Goal: Transaction & Acquisition: Purchase product/service

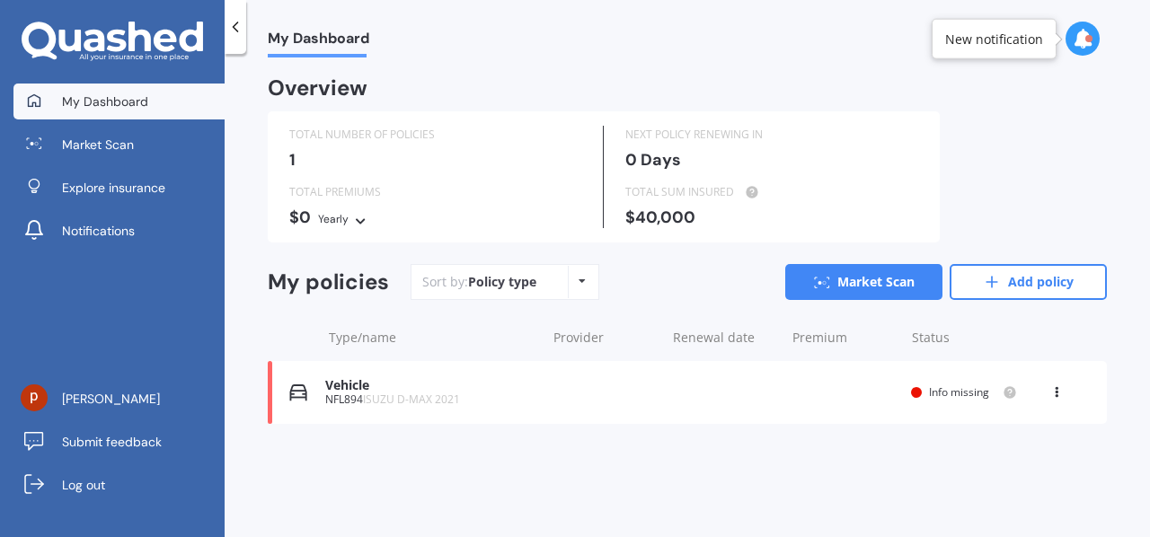
click at [1056, 393] on icon at bounding box center [1056, 389] width 13 height 11
click at [995, 463] on div "Delete" at bounding box center [1017, 463] width 178 height 36
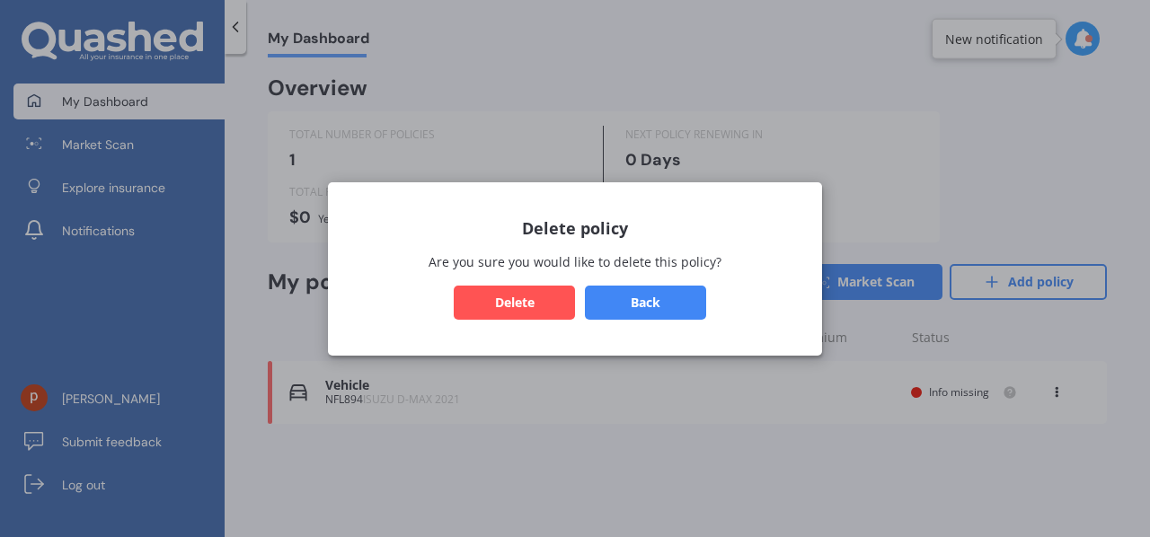
click at [535, 301] on button "Delete" at bounding box center [514, 302] width 121 height 34
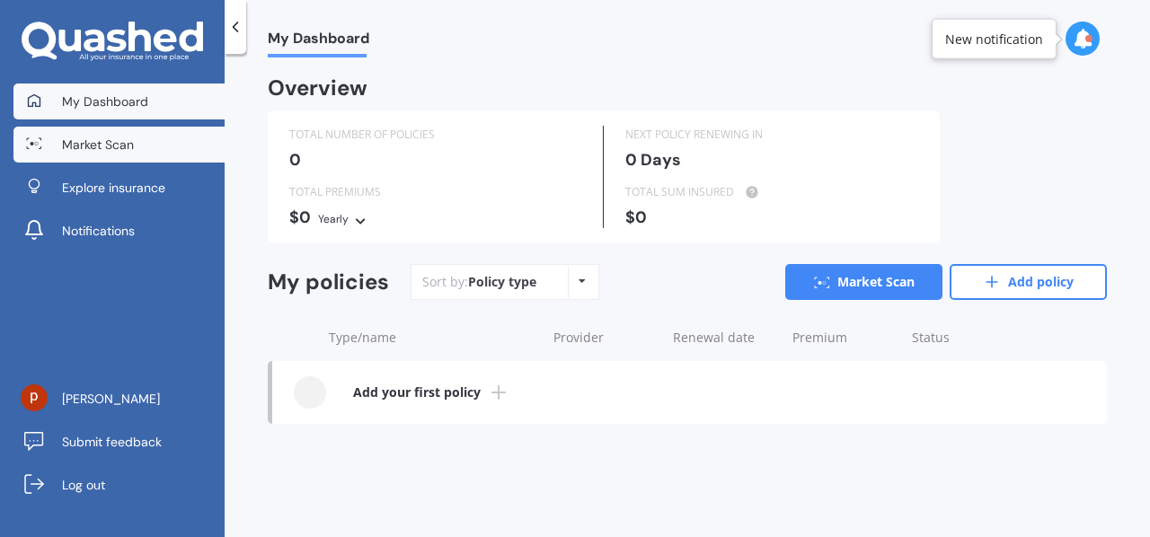
click at [115, 143] on span "Market Scan" at bounding box center [98, 145] width 72 height 18
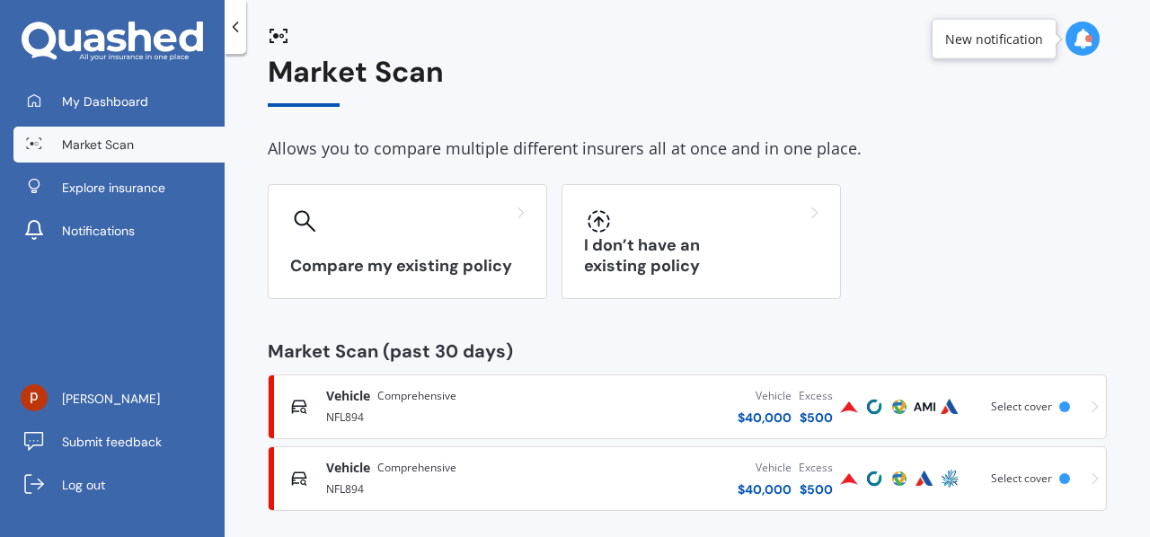
scroll to position [37, 0]
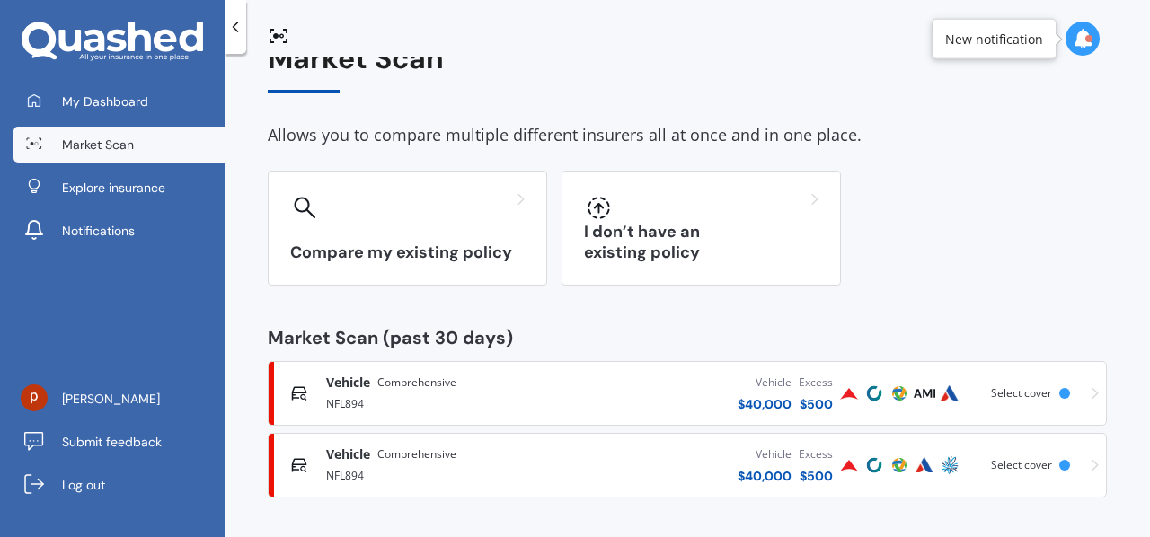
click at [1091, 393] on icon at bounding box center [1094, 393] width 7 height 13
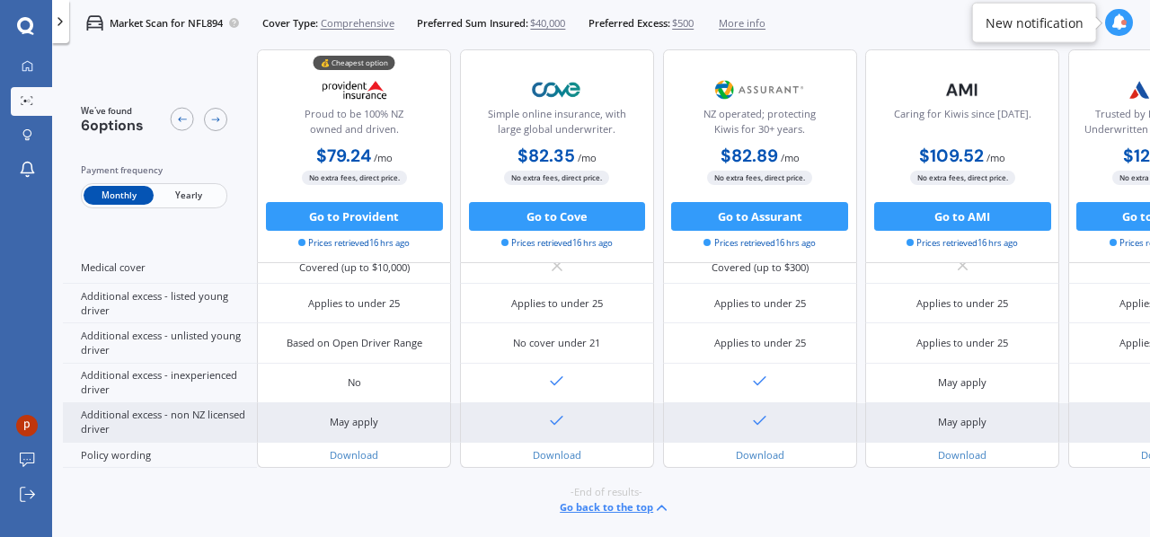
scroll to position [0, 0]
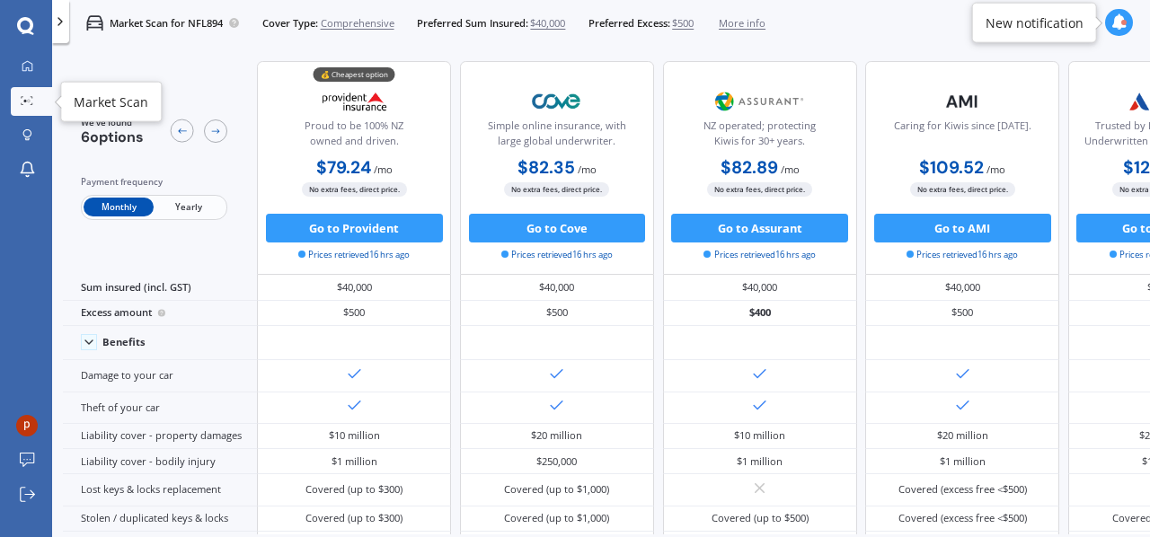
click at [27, 96] on icon at bounding box center [27, 100] width 13 height 9
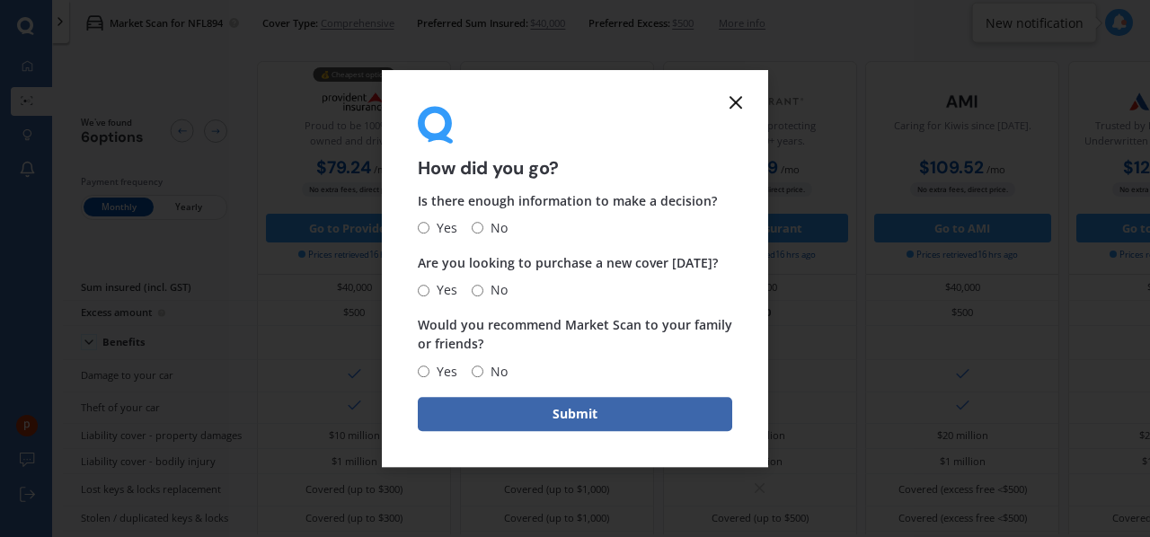
click at [734, 102] on line at bounding box center [735, 102] width 11 height 11
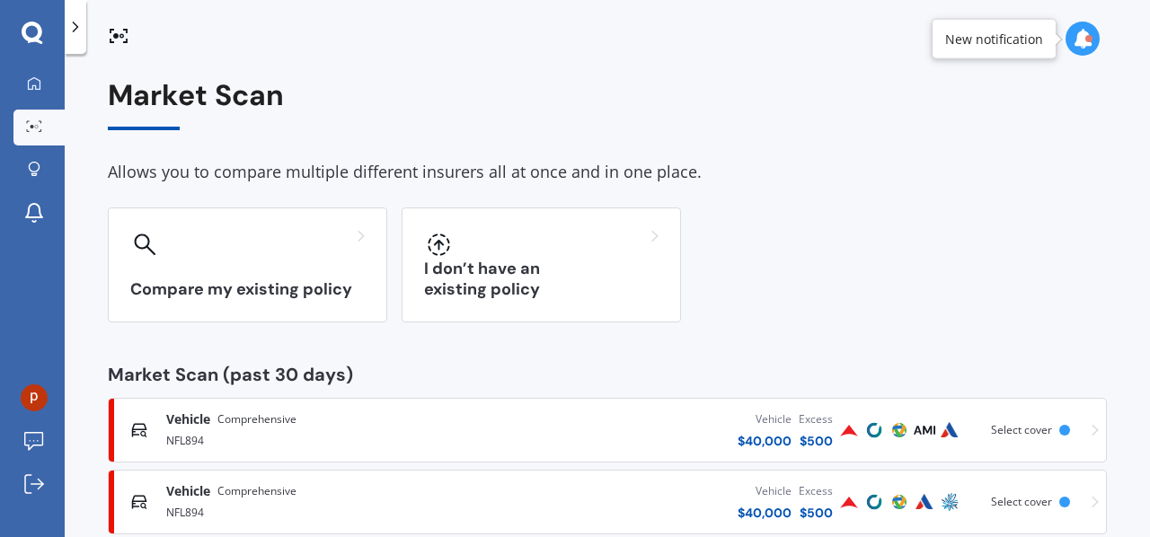
scroll to position [37, 0]
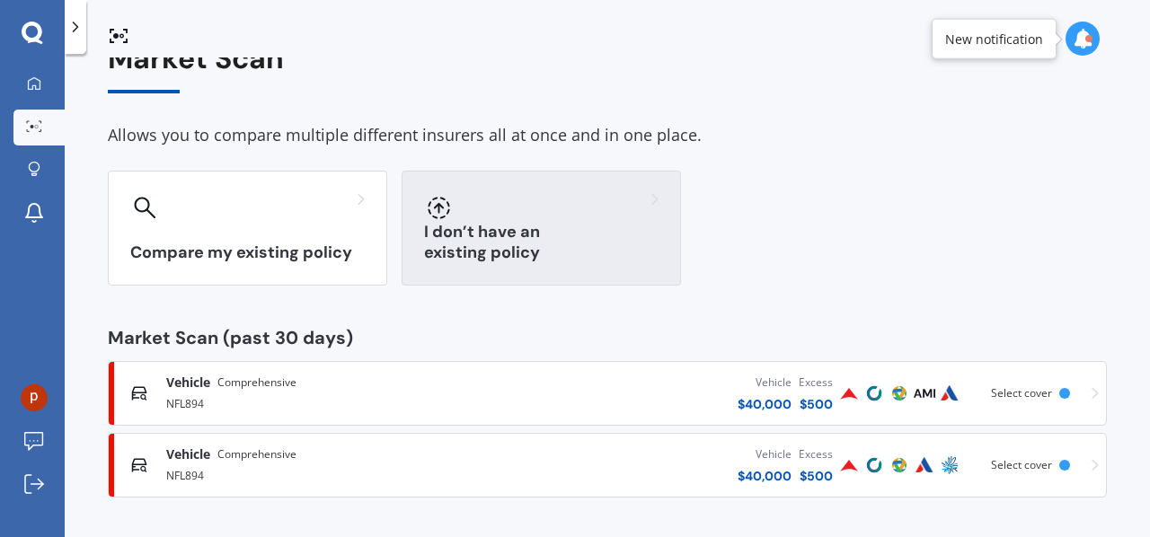
click at [519, 215] on div at bounding box center [541, 207] width 234 height 29
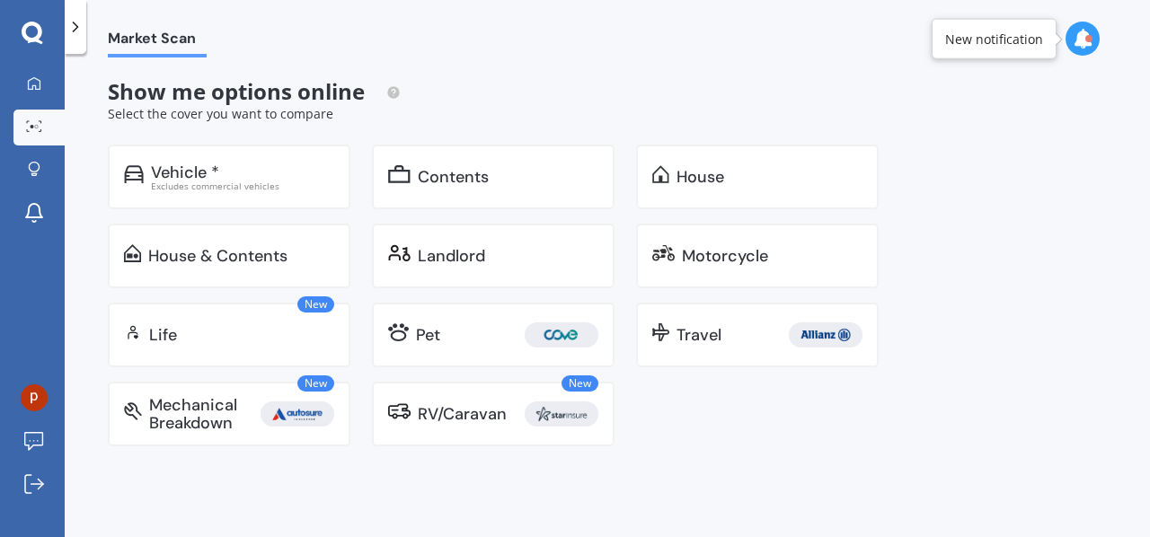
scroll to position [0, 0]
click at [302, 172] on div "Vehicle *" at bounding box center [242, 172] width 183 height 18
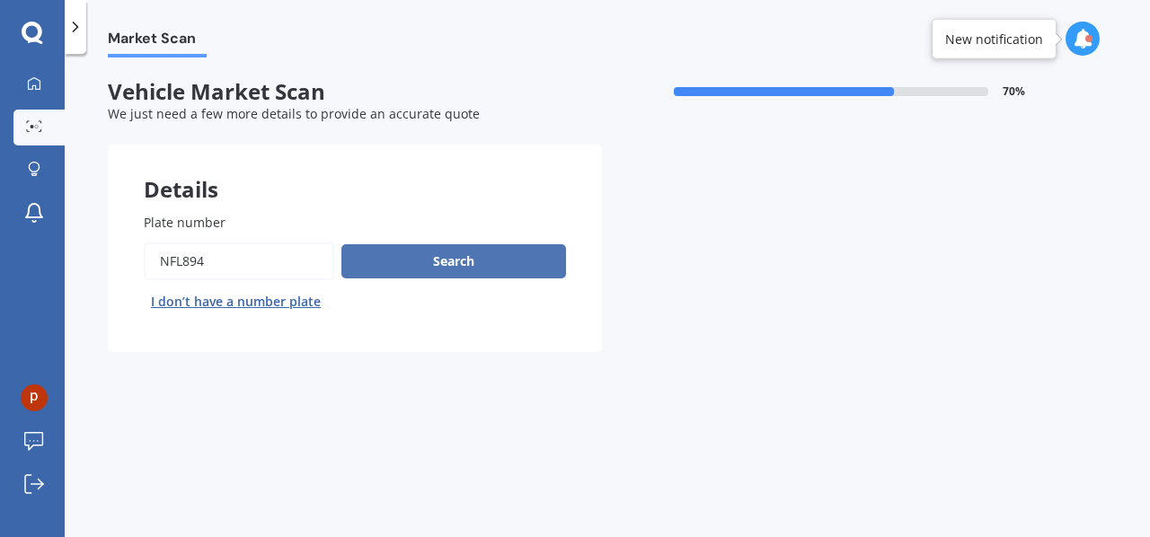
click at [433, 263] on button "Search" at bounding box center [453, 261] width 225 height 34
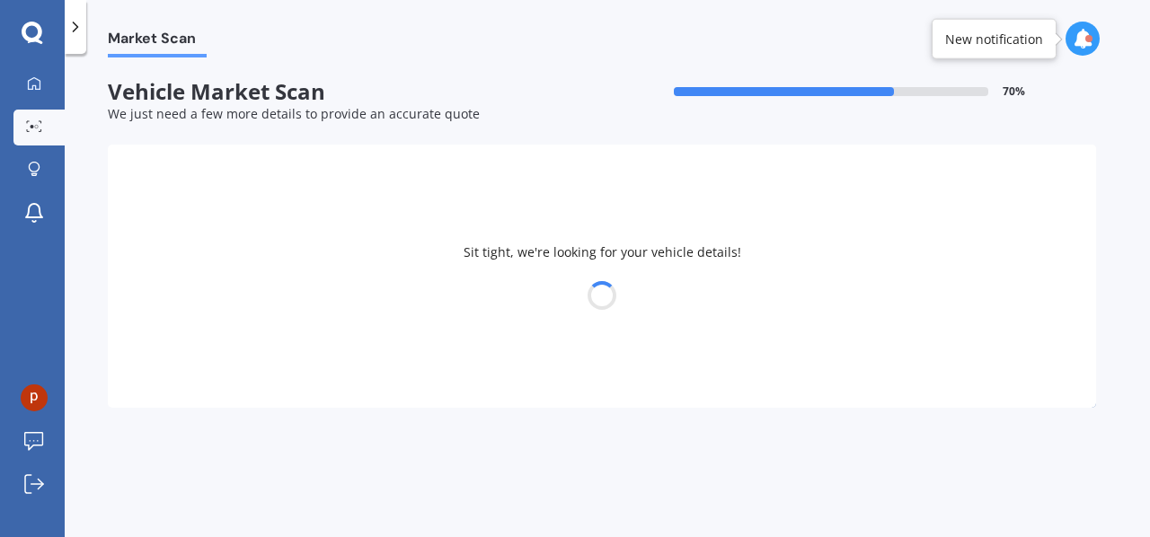
select select "ISUZU"
select select "D-MAX"
select select "18"
select select "11"
select select "1973"
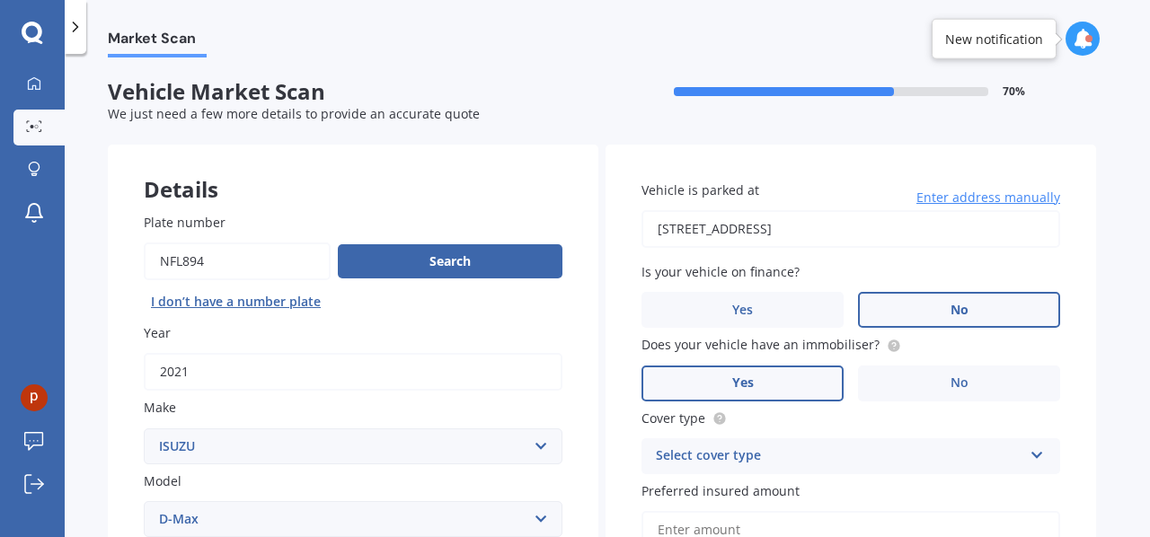
scroll to position [180, 0]
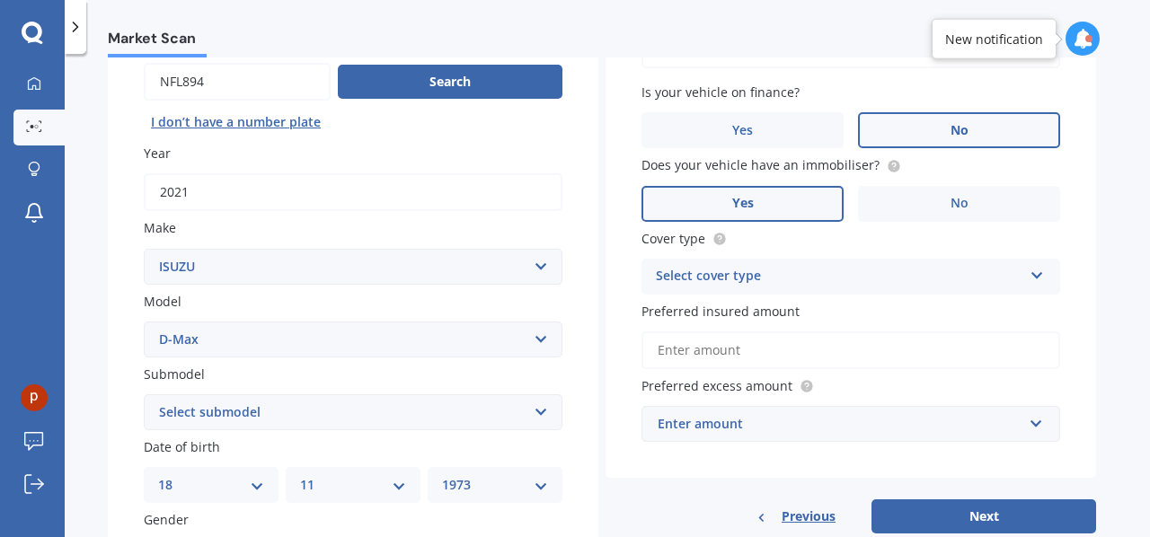
click at [1033, 278] on icon at bounding box center [1036, 272] width 15 height 13
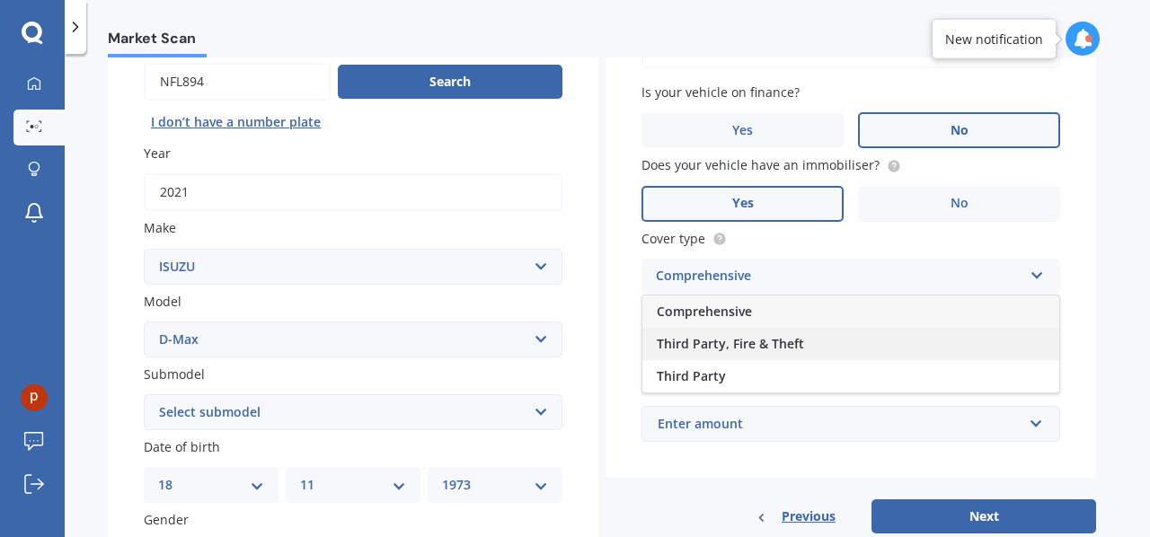
click at [790, 346] on span "Third Party, Fire & Theft" at bounding box center [730, 343] width 147 height 17
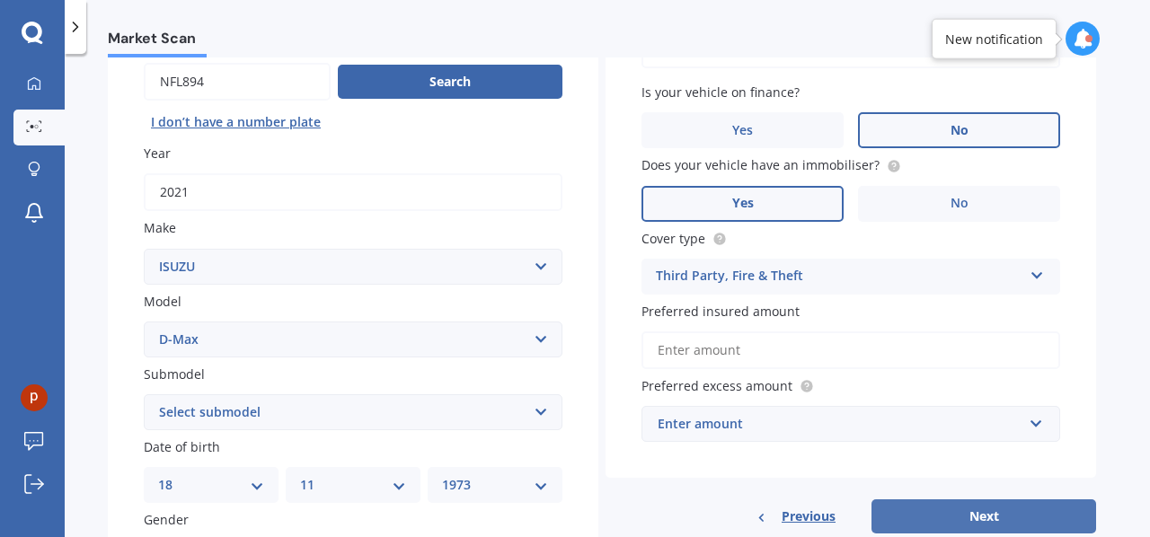
click at [942, 521] on button "Next" at bounding box center [983, 516] width 225 height 34
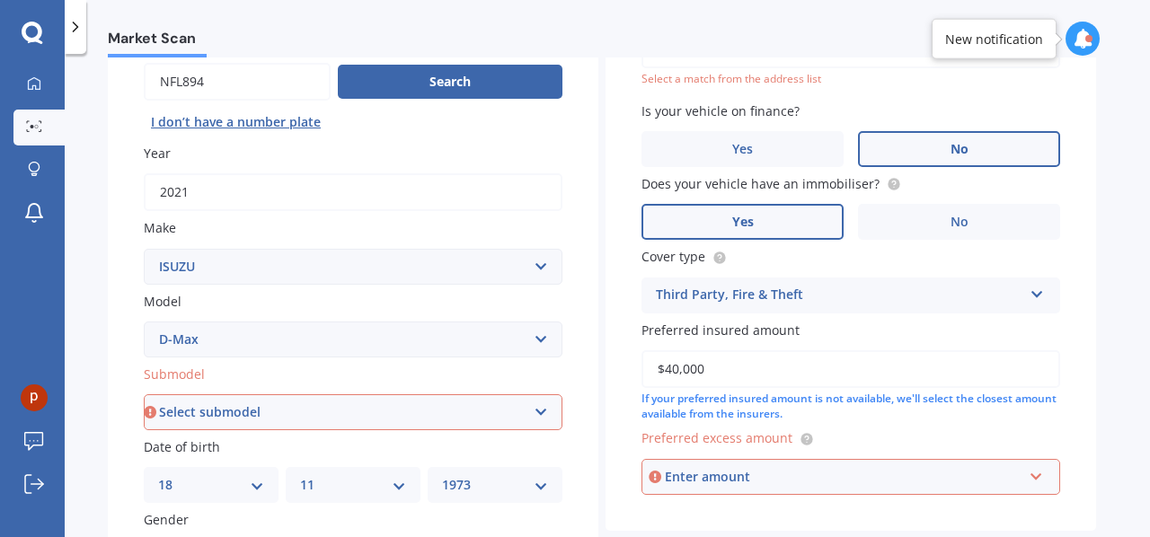
type input "$40,000"
click at [776, 481] on div "Enter amount" at bounding box center [843, 477] width 357 height 20
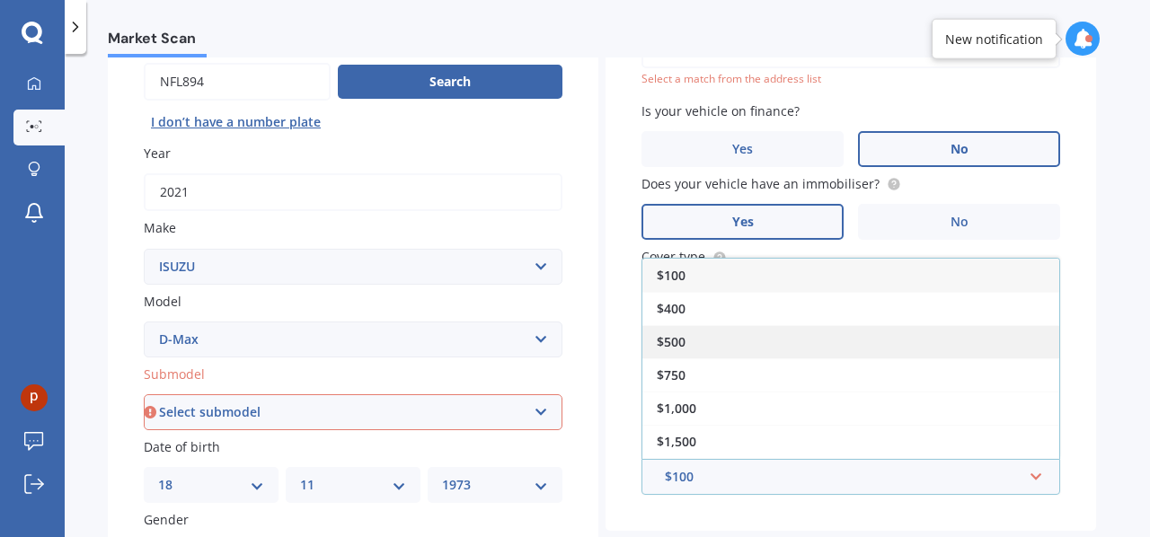
click at [676, 339] on span "$500" at bounding box center [671, 341] width 29 height 17
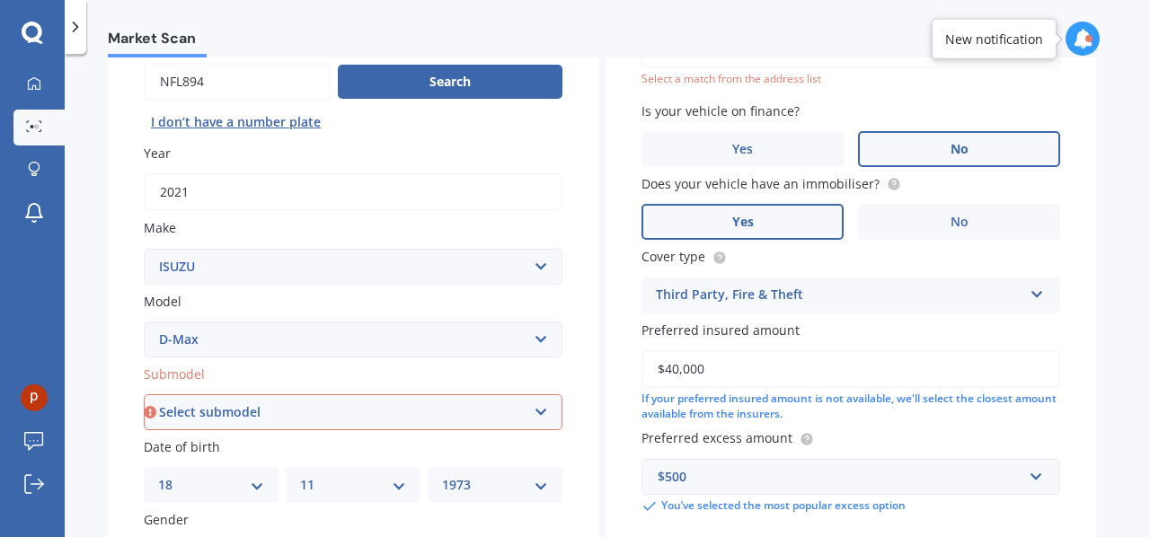
click at [541, 408] on select "Select submodel (All Other) LS LS-M DOUBLE CAB 4WD LX 4WD" at bounding box center [353, 412] width 419 height 36
select select "LS"
click at [144, 395] on select "Select submodel (All Other) LS LS-M DOUBLE CAB 4WD LX 4WD" at bounding box center [353, 412] width 419 height 36
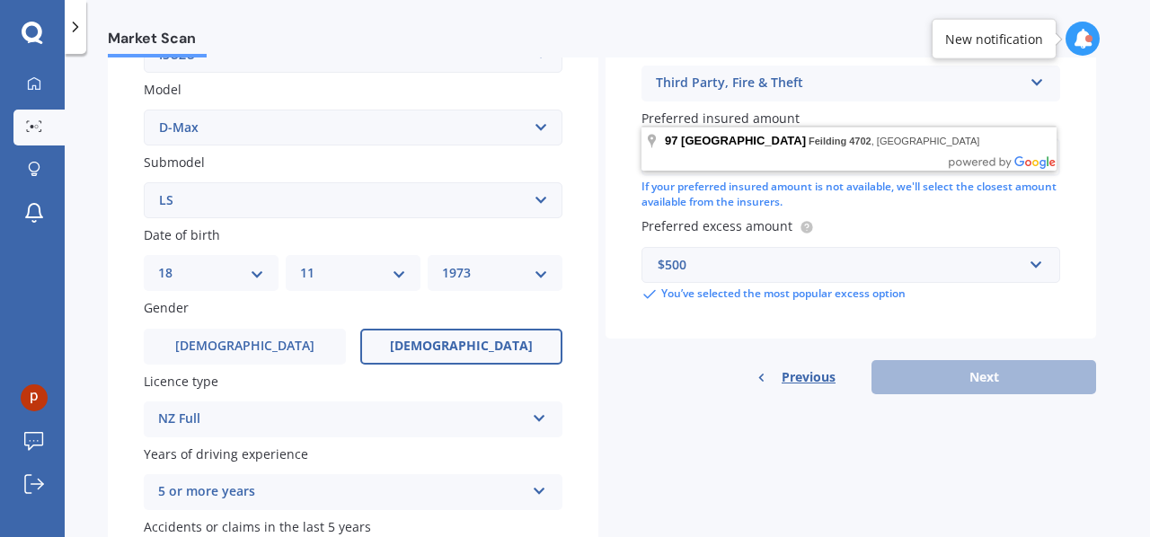
scroll to position [0, 0]
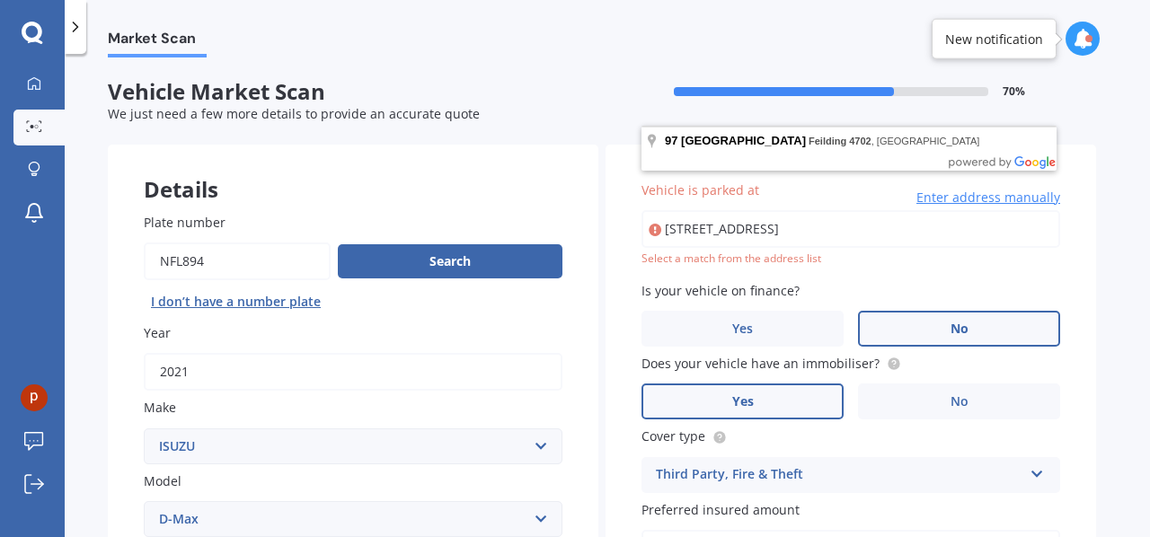
click at [855, 231] on input "[STREET_ADDRESS]" at bounding box center [850, 229] width 419 height 38
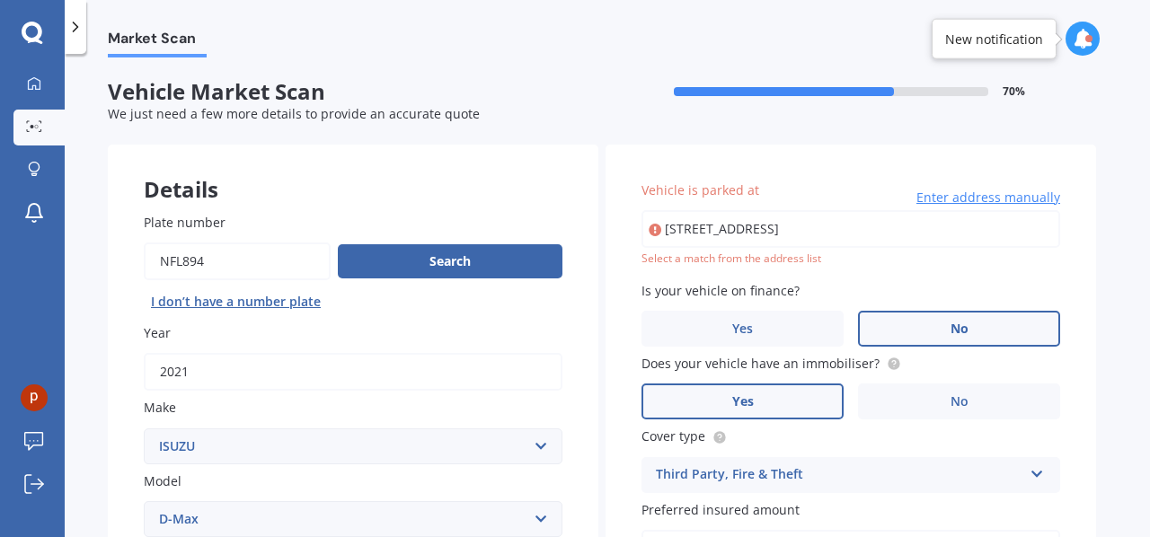
type input "[STREET_ADDRESS]"
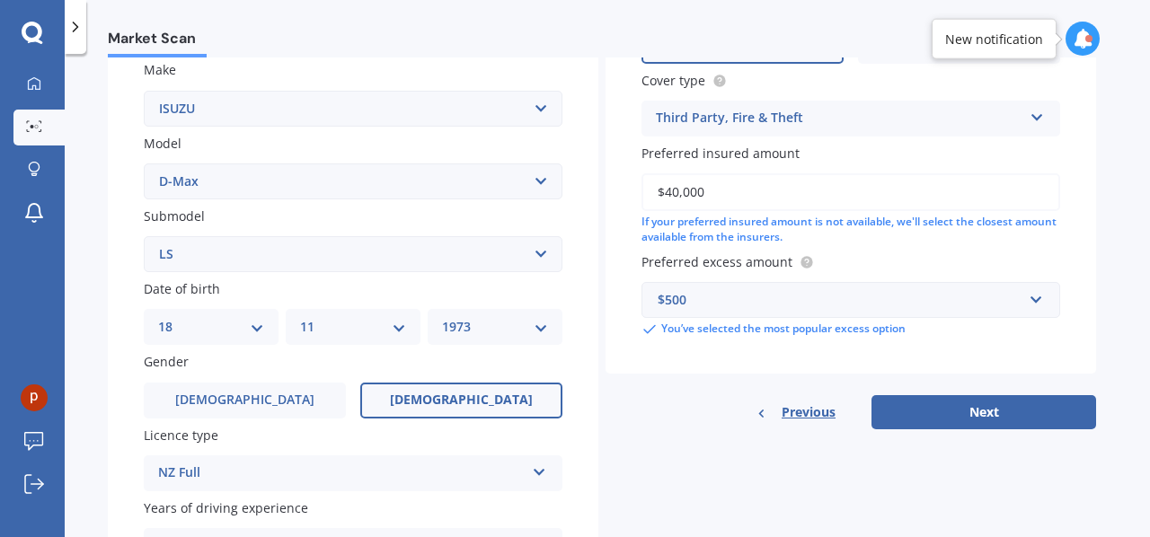
scroll to position [359, 0]
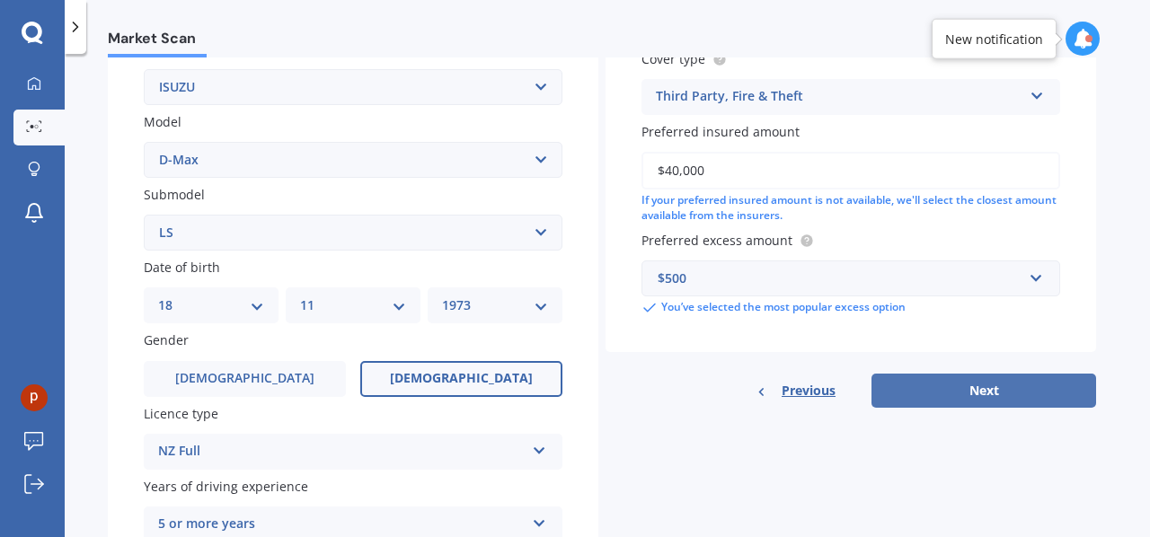
click at [986, 394] on button "Next" at bounding box center [983, 391] width 225 height 34
select select "18"
select select "11"
select select "1973"
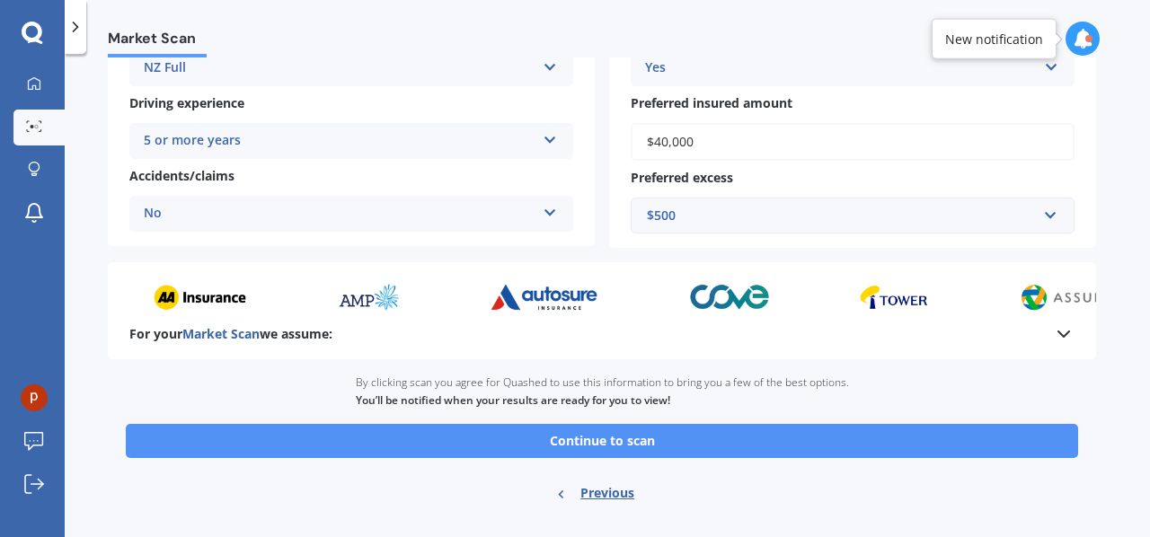
click at [624, 446] on button "Continue to scan" at bounding box center [602, 441] width 952 height 34
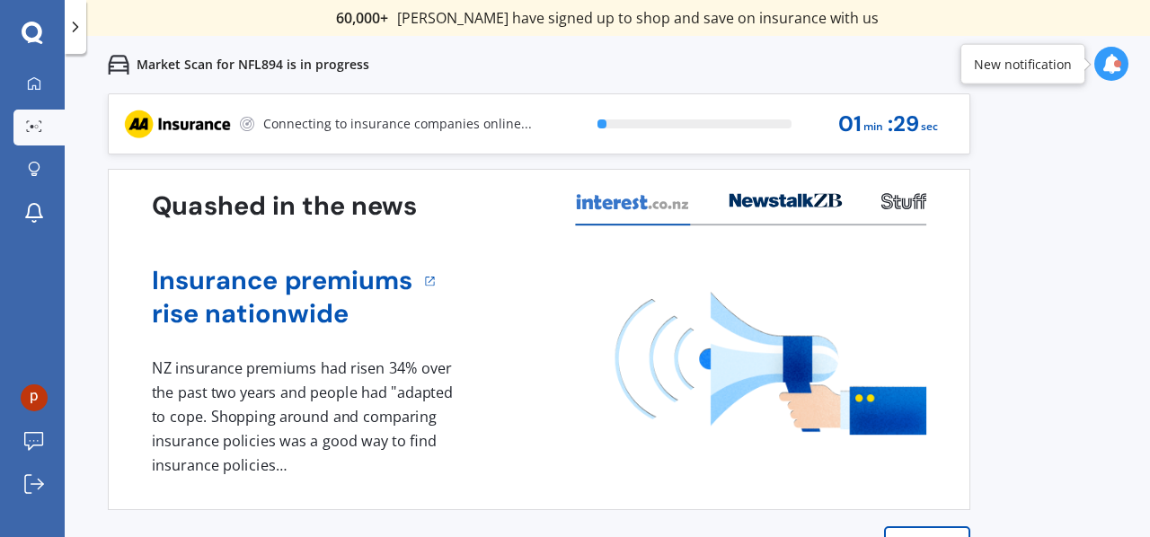
scroll to position [0, 0]
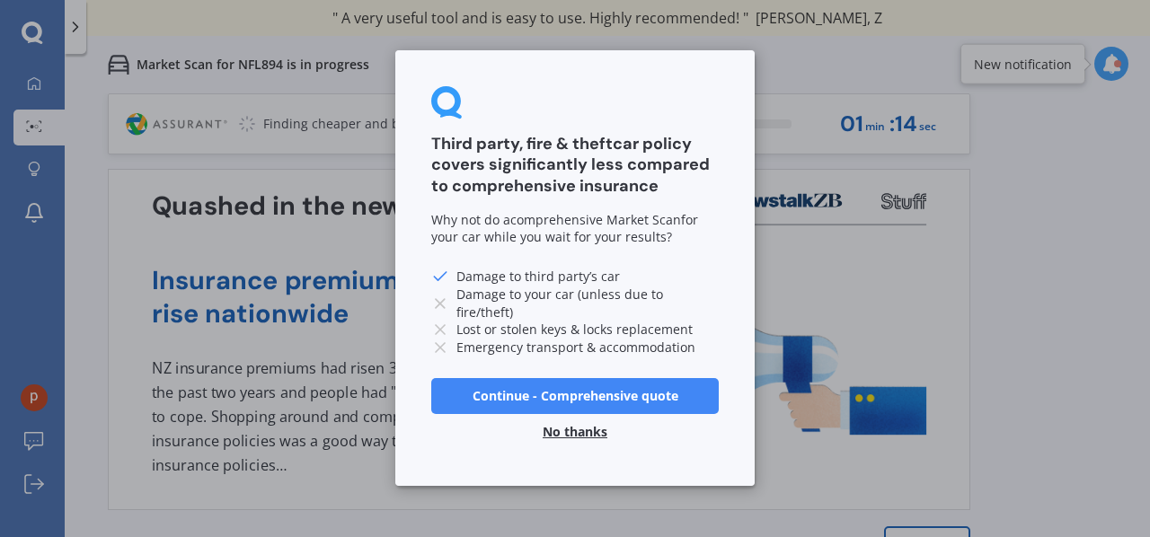
click at [569, 396] on button "Continue - Comprehensive quote" at bounding box center [574, 396] width 287 height 36
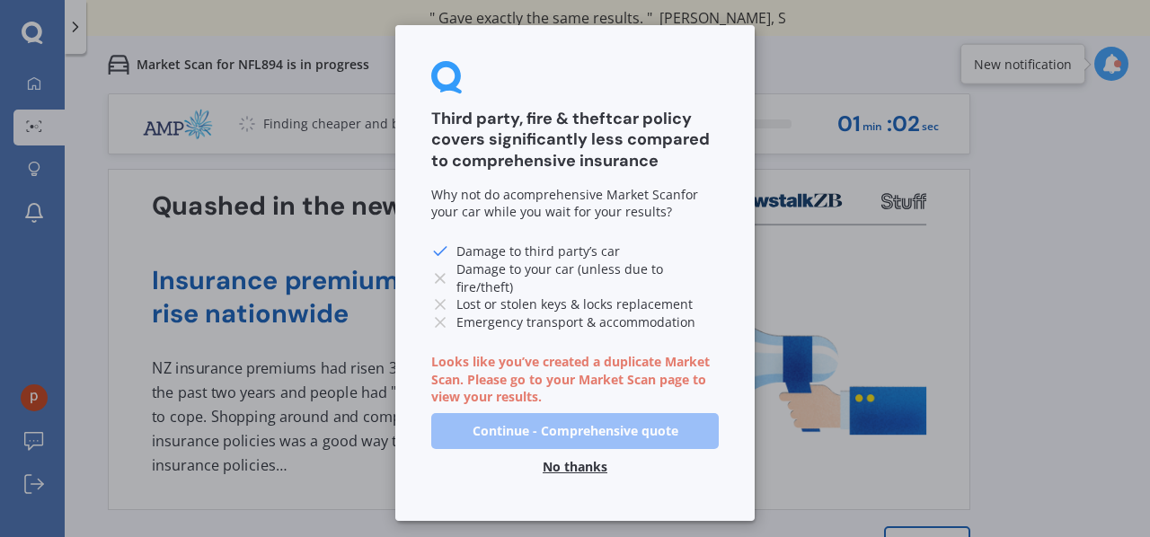
click at [580, 449] on button "No thanks" at bounding box center [575, 467] width 86 height 36
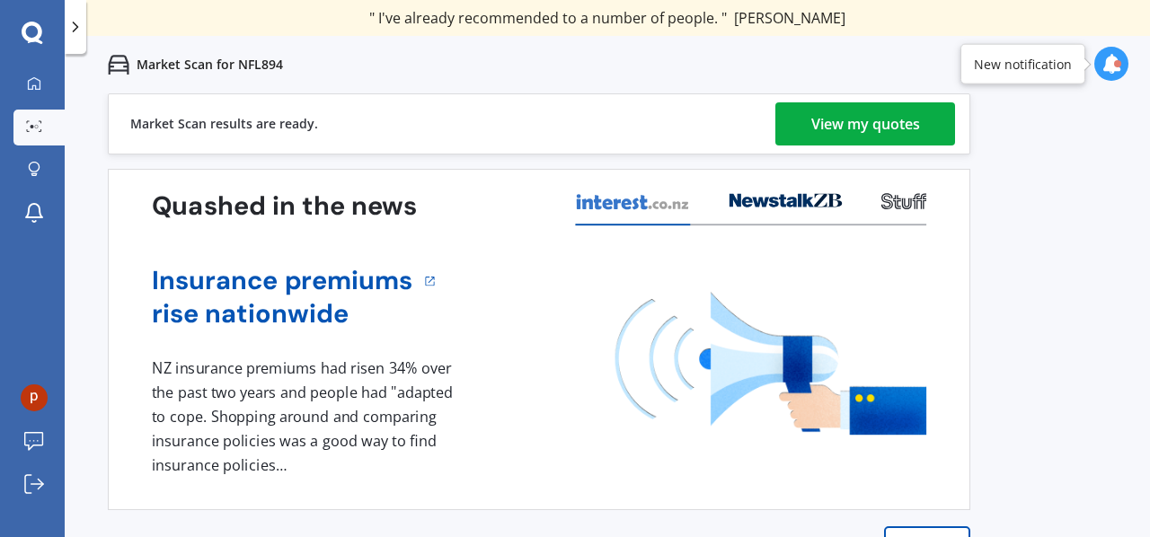
click at [864, 127] on div "View my quotes" at bounding box center [865, 123] width 109 height 43
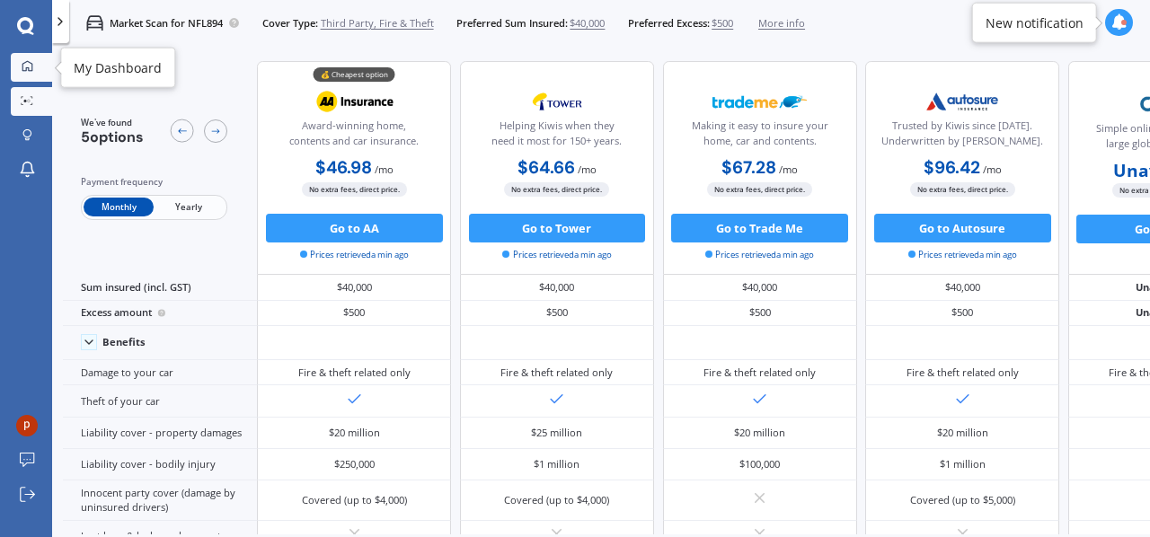
click at [32, 69] on icon at bounding box center [28, 66] width 12 height 12
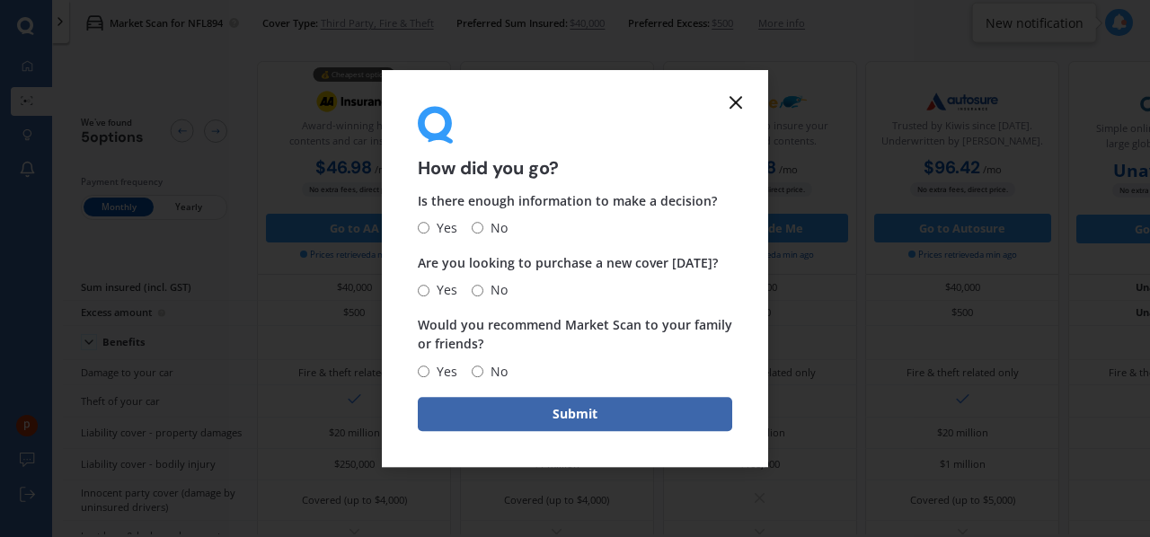
click at [734, 99] on icon at bounding box center [736, 103] width 22 height 22
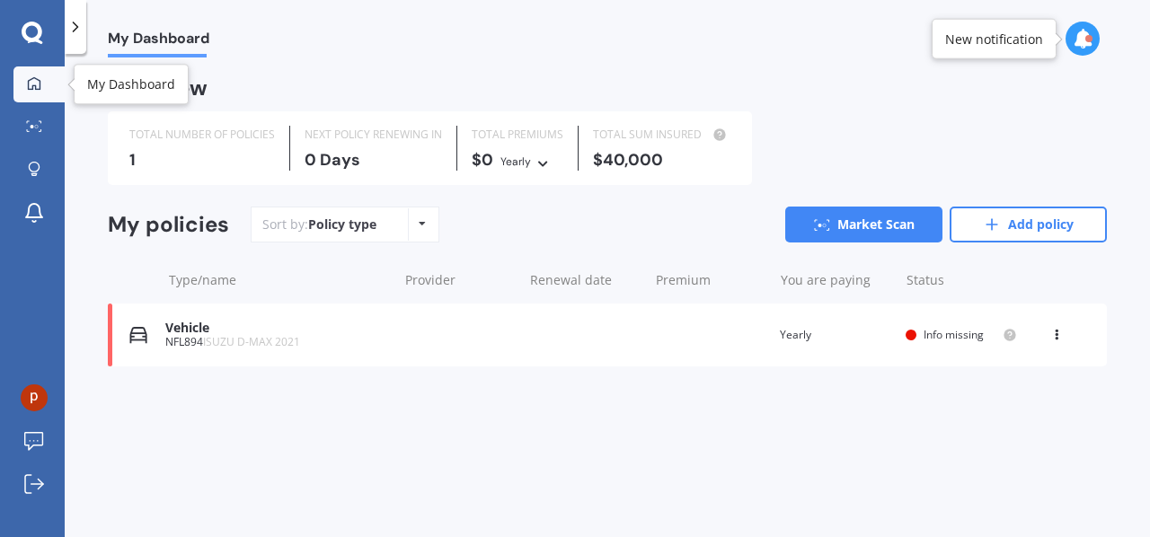
click at [31, 80] on icon at bounding box center [34, 83] width 14 height 14
click at [32, 34] on icon at bounding box center [33, 33] width 22 height 23
click at [37, 171] on icon at bounding box center [34, 167] width 11 height 11
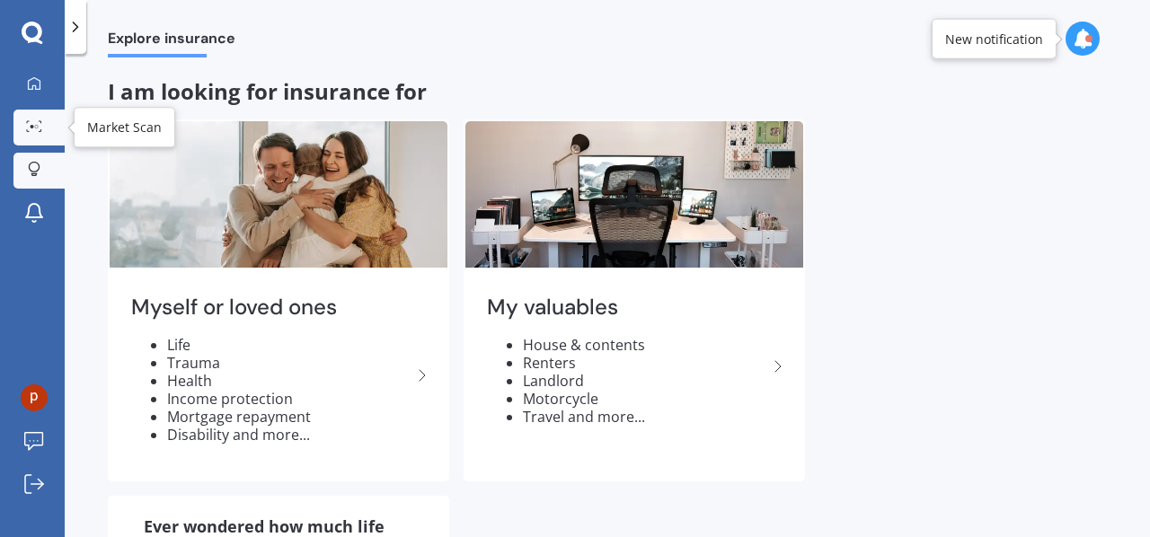
click at [34, 124] on icon at bounding box center [34, 126] width 16 height 12
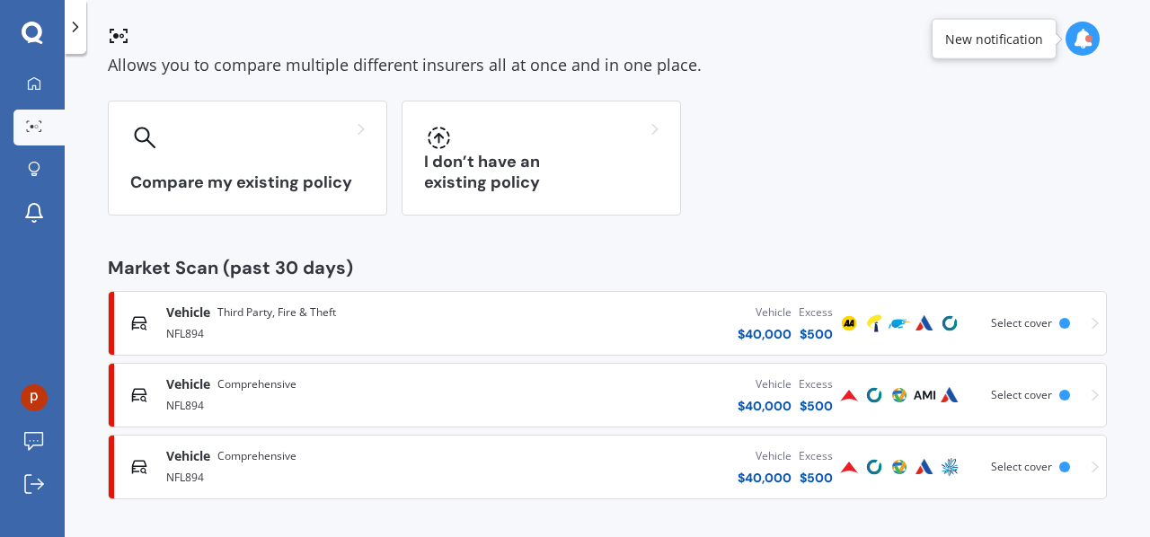
scroll to position [109, 0]
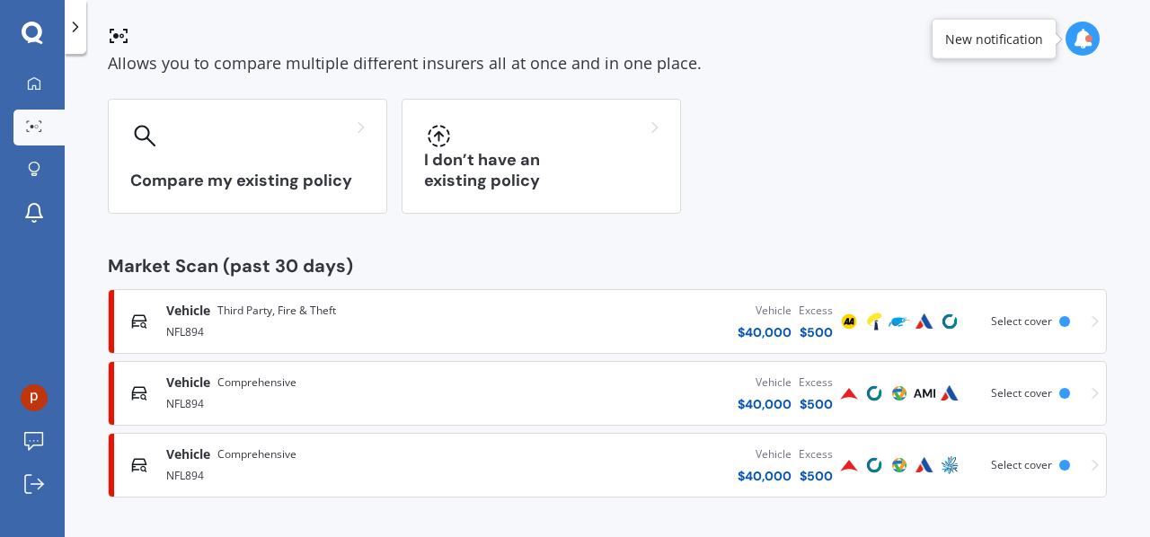
drag, startPoint x: 205, startPoint y: 325, endPoint x: 414, endPoint y: 347, distance: 210.4
click at [414, 347] on div "Vehicle Third Party, Fire & Theft NFL894 Vehicle $ 40,000 Excess $ 500 Scanned …" at bounding box center [607, 322] width 983 height 54
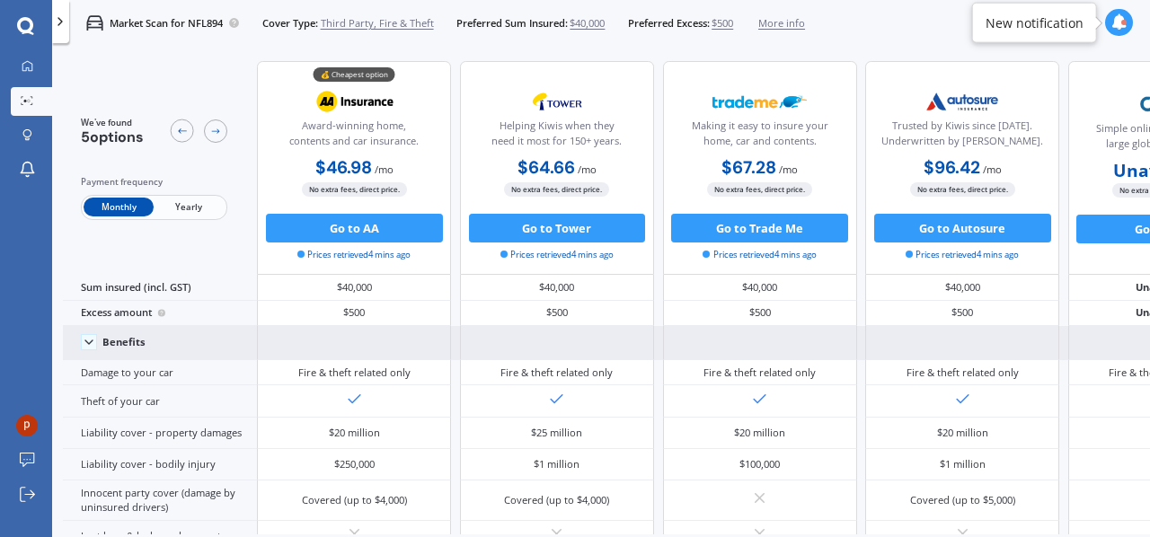
scroll to position [0, 0]
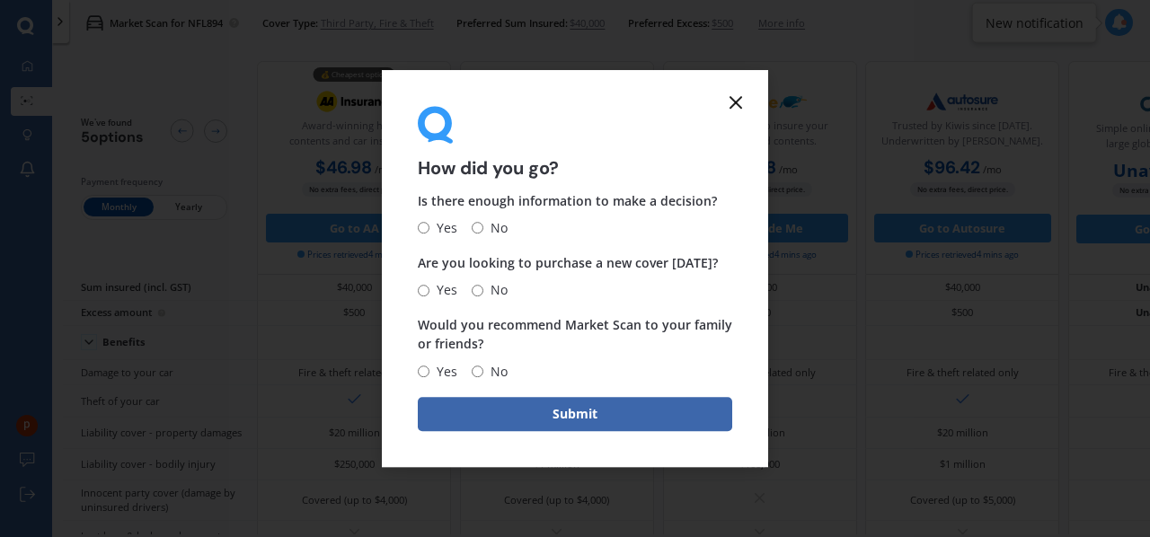
click at [737, 99] on icon at bounding box center [736, 103] width 22 height 22
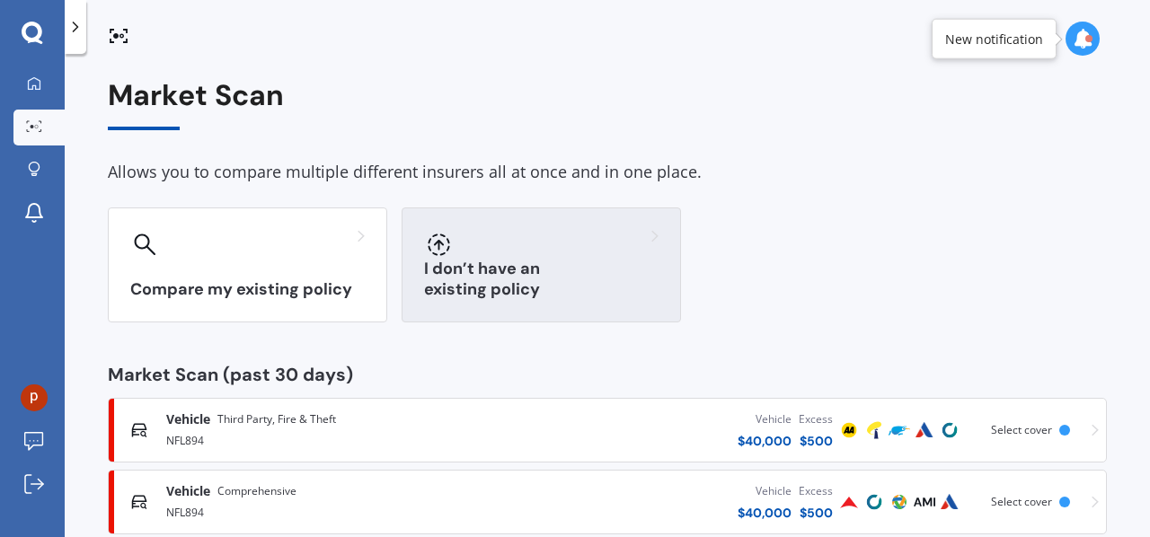
click at [551, 253] on div at bounding box center [541, 244] width 234 height 29
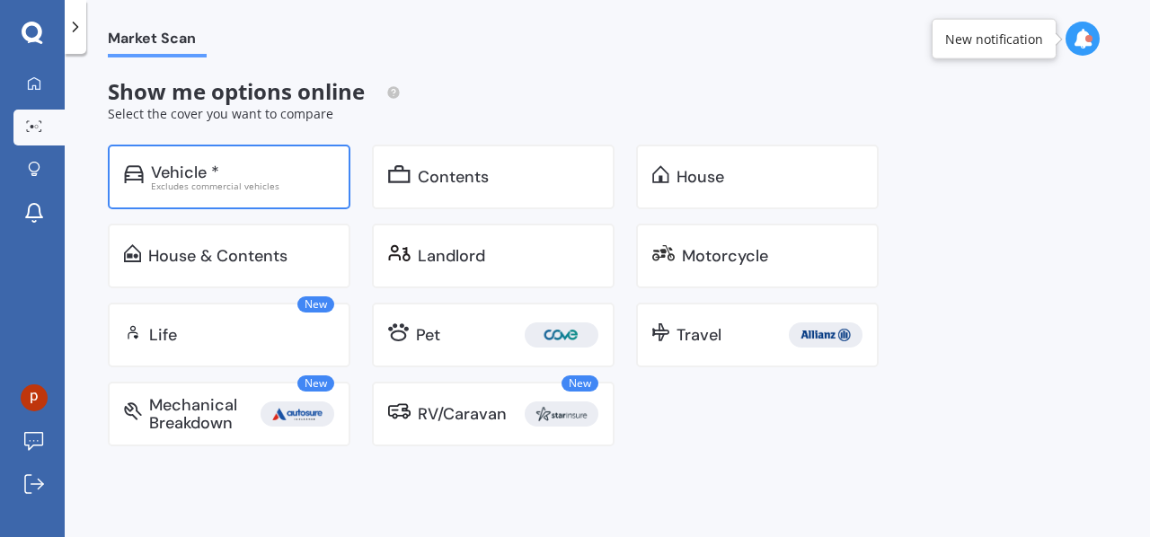
click at [274, 169] on div "Vehicle *" at bounding box center [242, 172] width 183 height 18
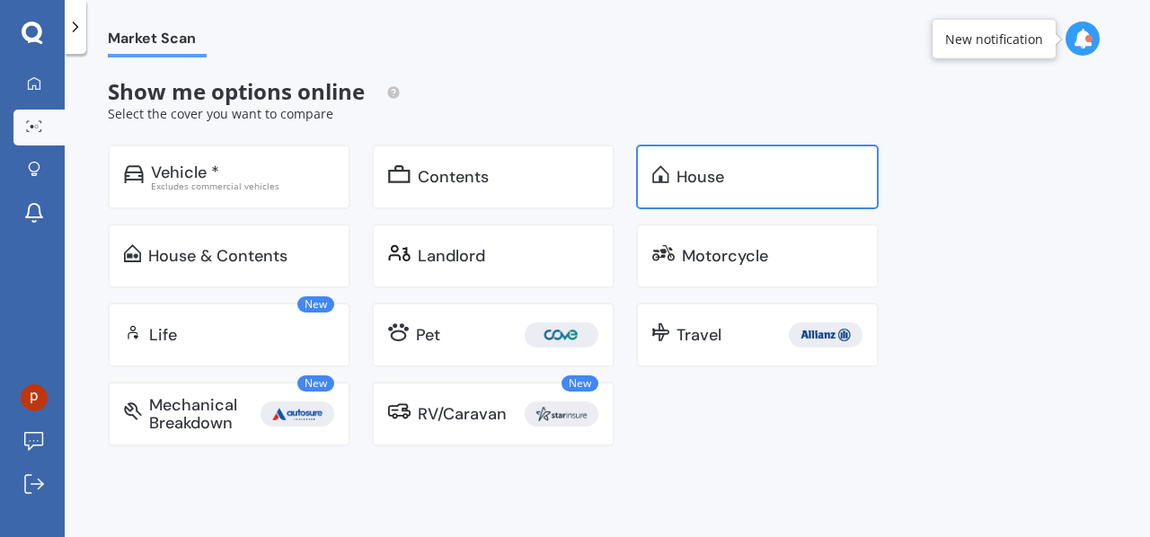
click at [724, 171] on div "House" at bounding box center [700, 177] width 48 height 18
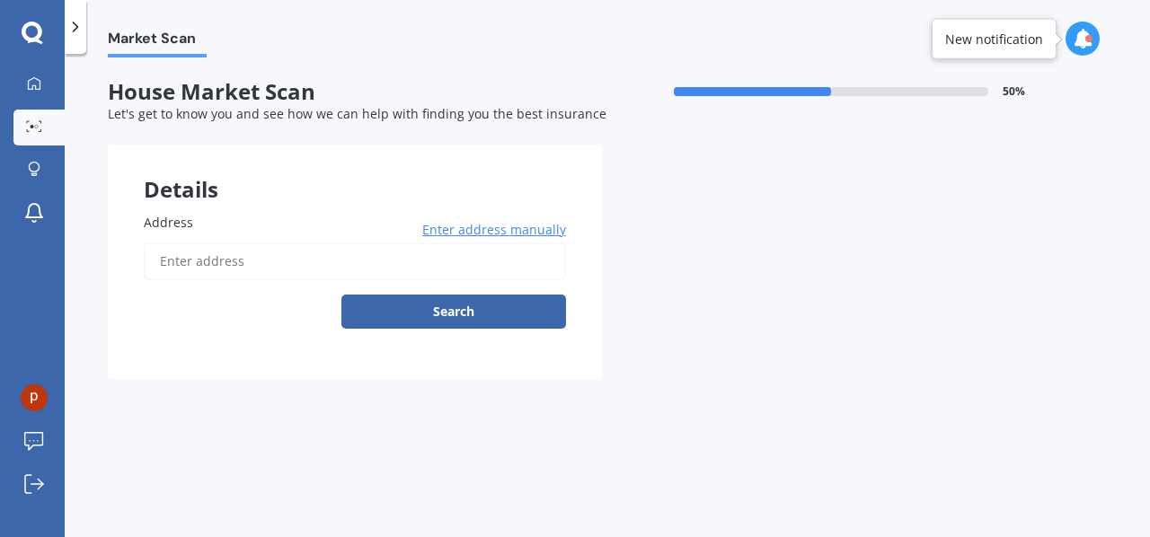
click at [331, 258] on input "Address" at bounding box center [355, 262] width 422 height 38
type input "[STREET_ADDRESS]"
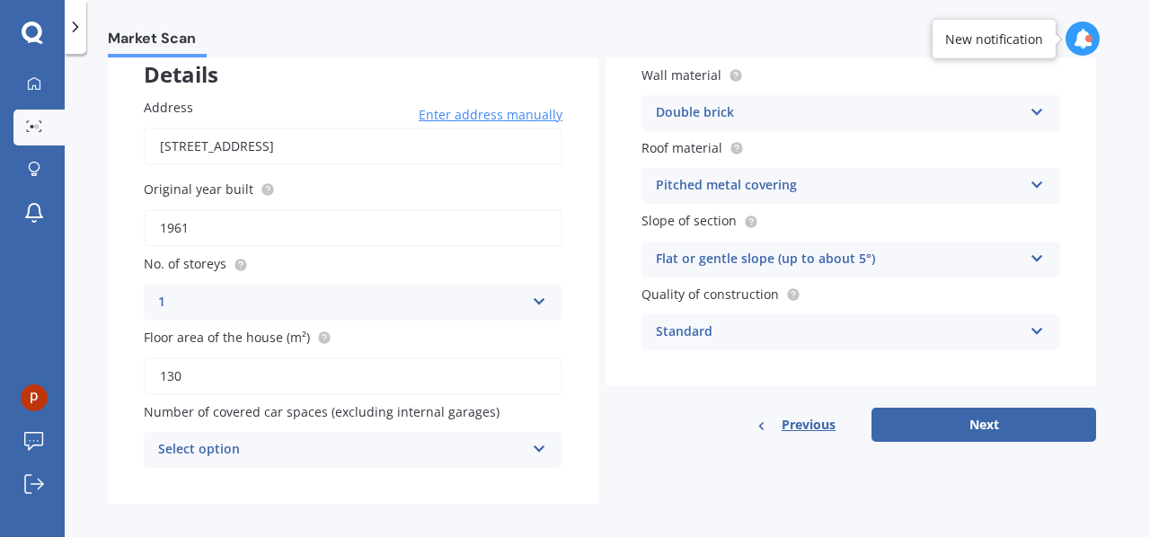
scroll to position [129, 0]
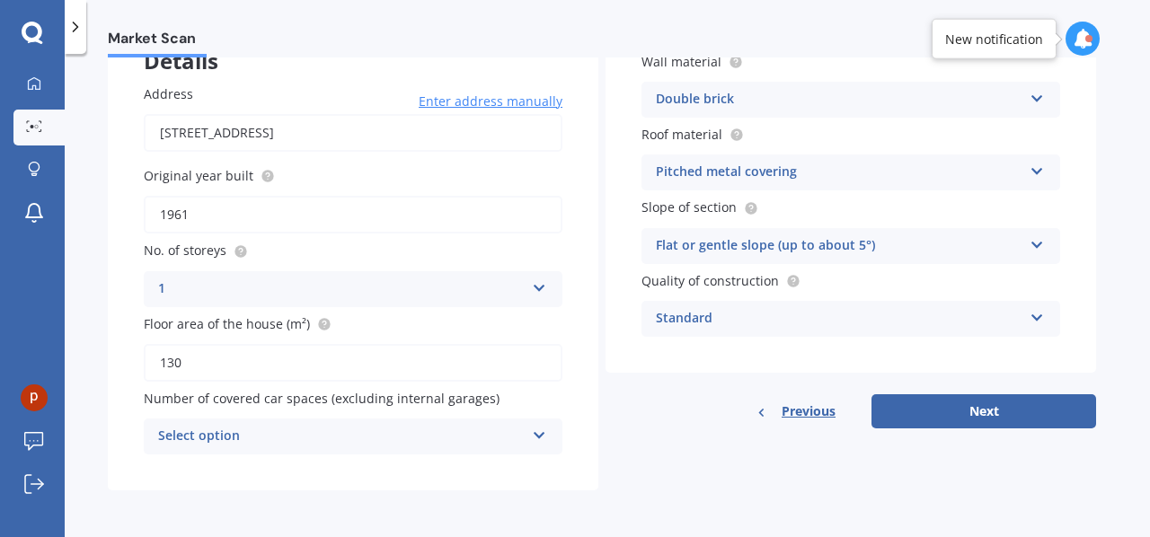
click at [541, 433] on icon at bounding box center [539, 432] width 15 height 13
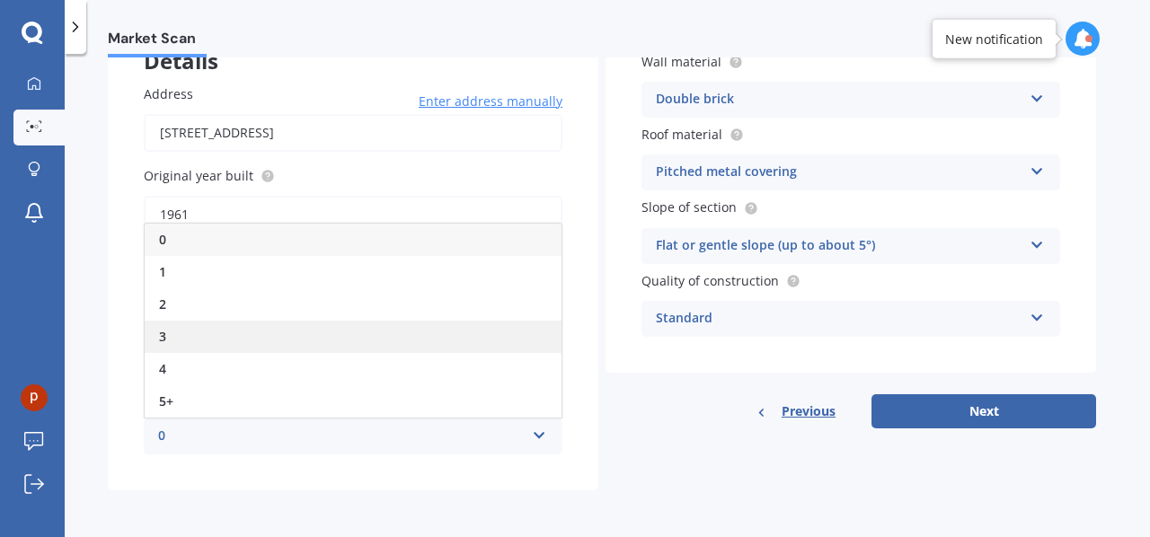
click at [207, 335] on div "3" at bounding box center [353, 337] width 417 height 32
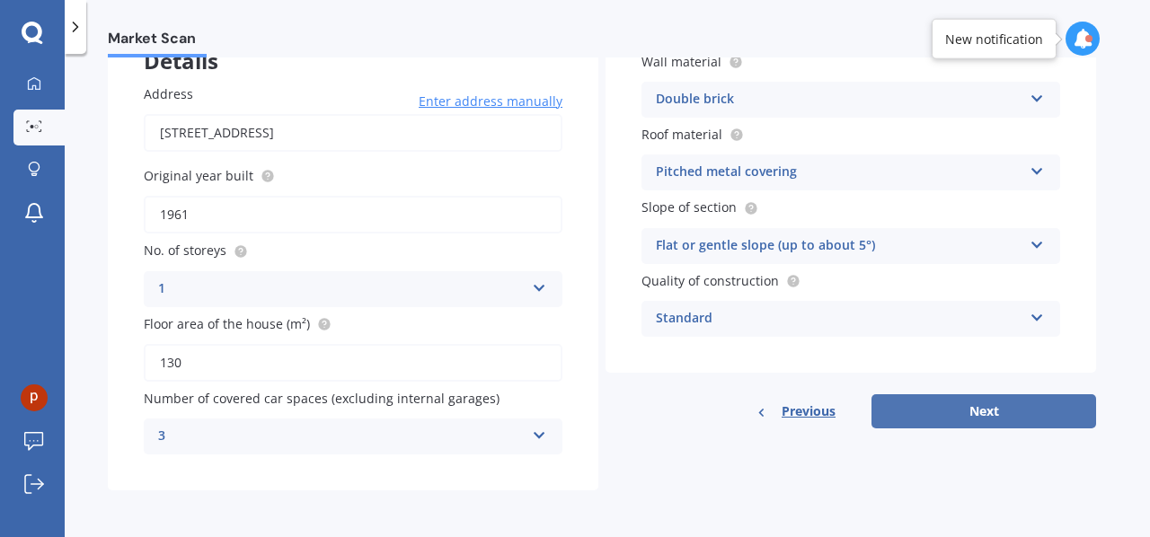
click at [963, 404] on button "Next" at bounding box center [983, 411] width 225 height 34
select select "18"
select select "11"
select select "1973"
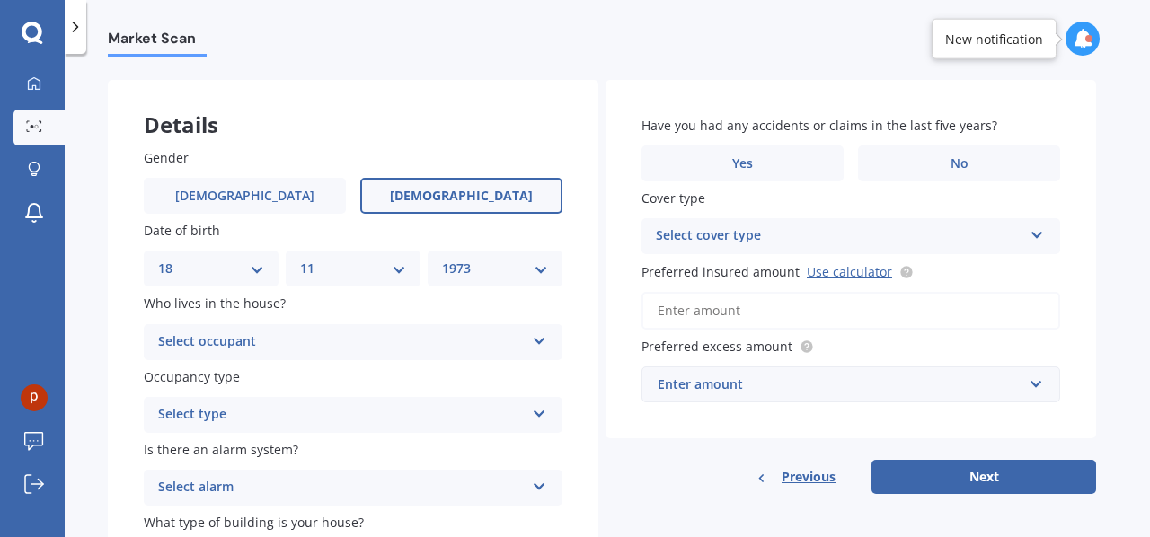
scroll to position [90, 0]
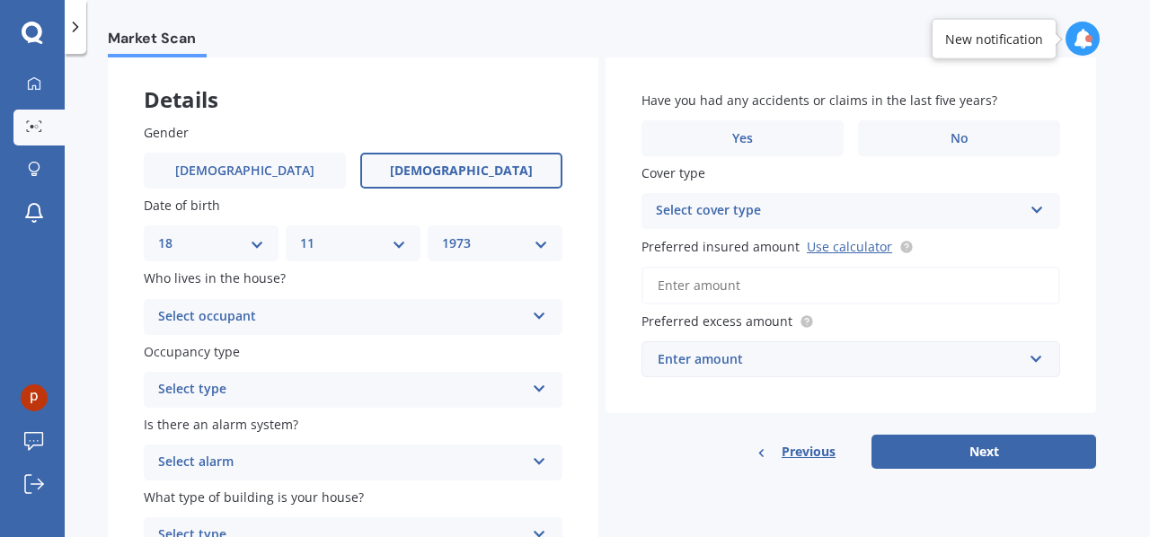
click at [537, 313] on icon at bounding box center [539, 312] width 15 height 13
click at [440, 353] on div "Owner" at bounding box center [353, 352] width 417 height 32
click at [537, 387] on icon at bounding box center [539, 385] width 15 height 13
click at [488, 428] on div "Permanent" at bounding box center [353, 425] width 417 height 32
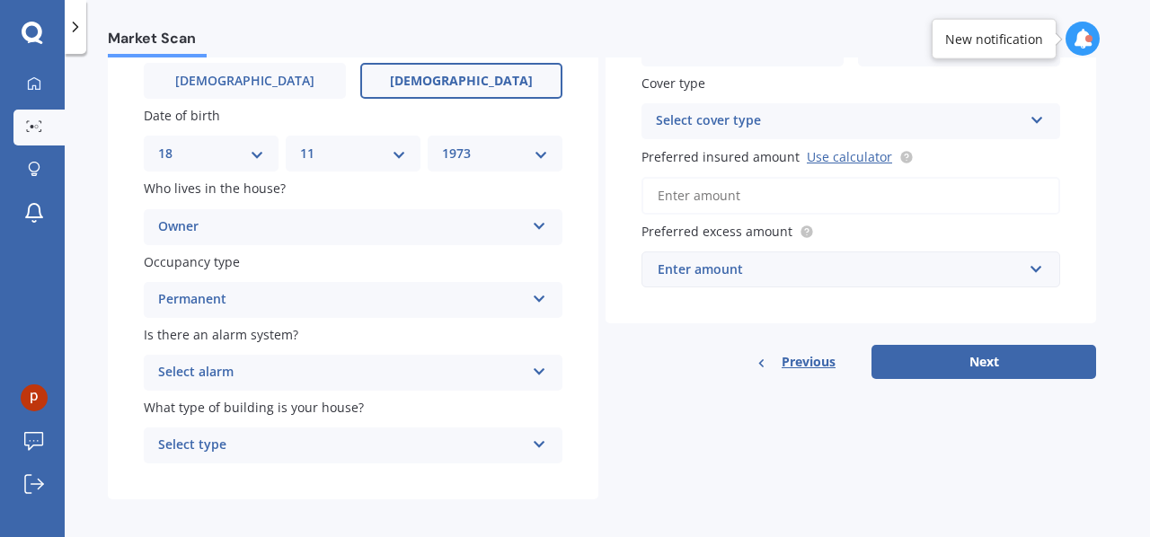
scroll to position [190, 0]
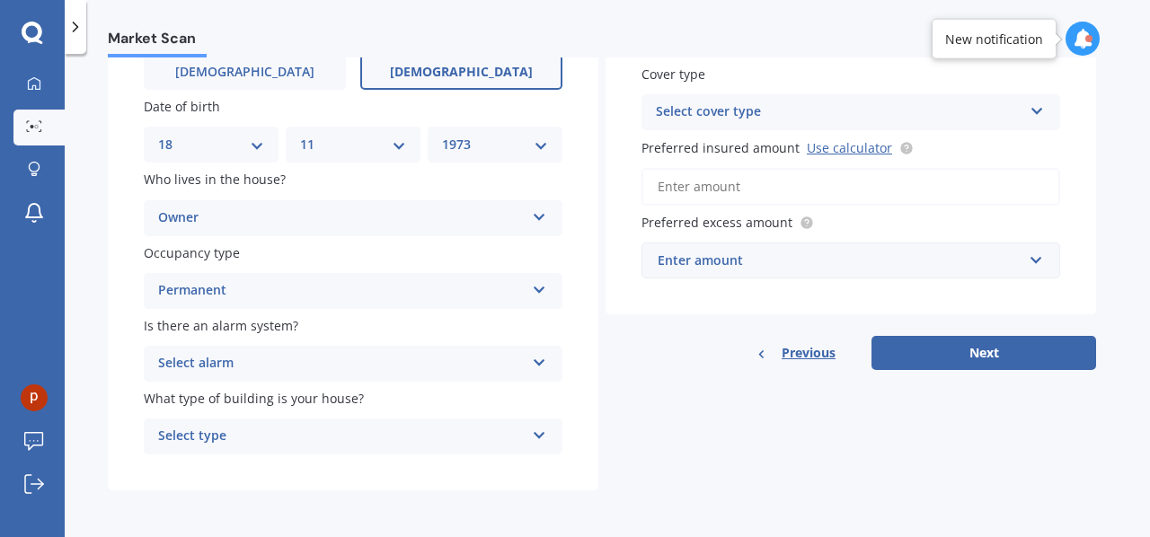
click at [536, 360] on icon at bounding box center [539, 359] width 15 height 13
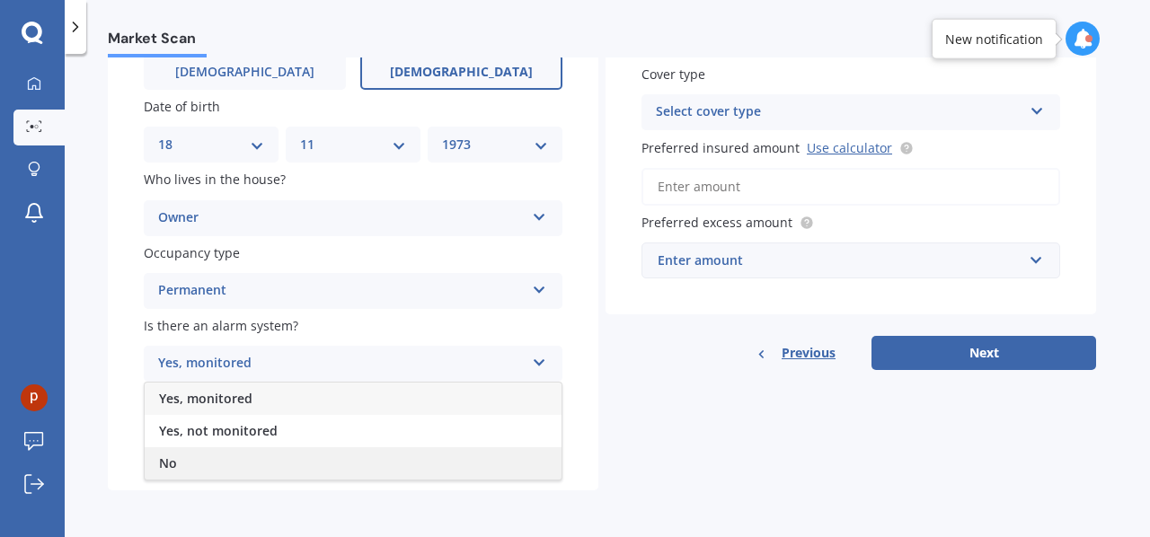
click at [413, 462] on div "No" at bounding box center [353, 463] width 417 height 32
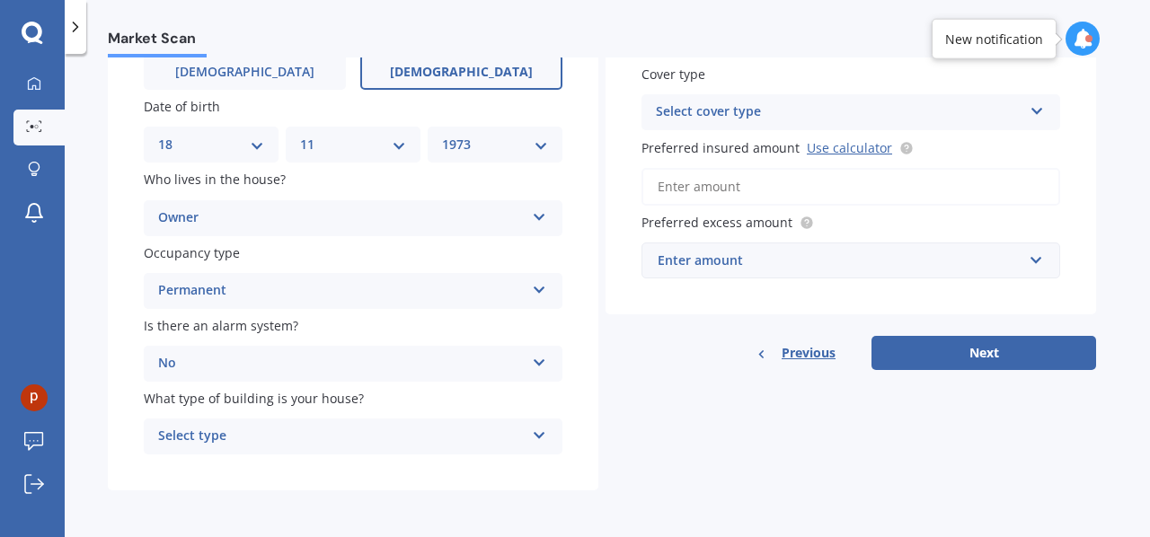
click at [536, 436] on icon at bounding box center [539, 432] width 15 height 13
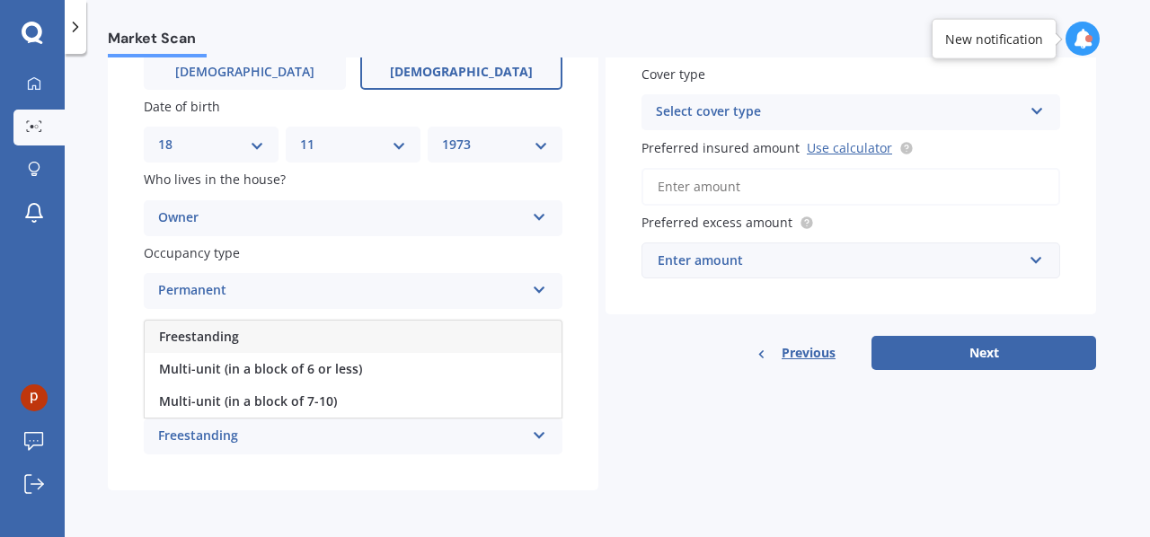
click at [345, 332] on div "Freestanding" at bounding box center [353, 337] width 417 height 32
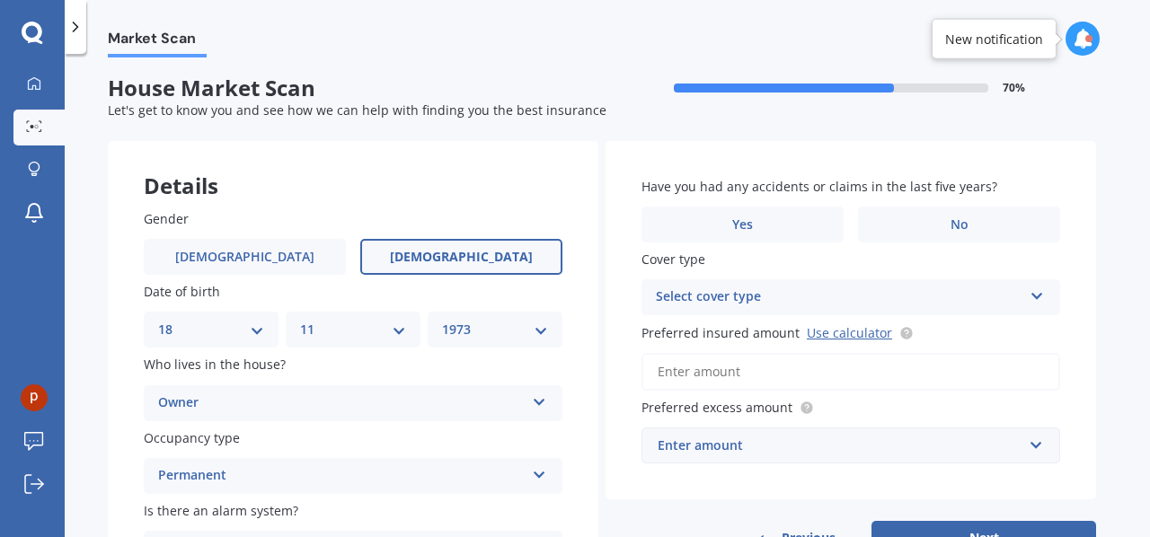
scroll to position [0, 0]
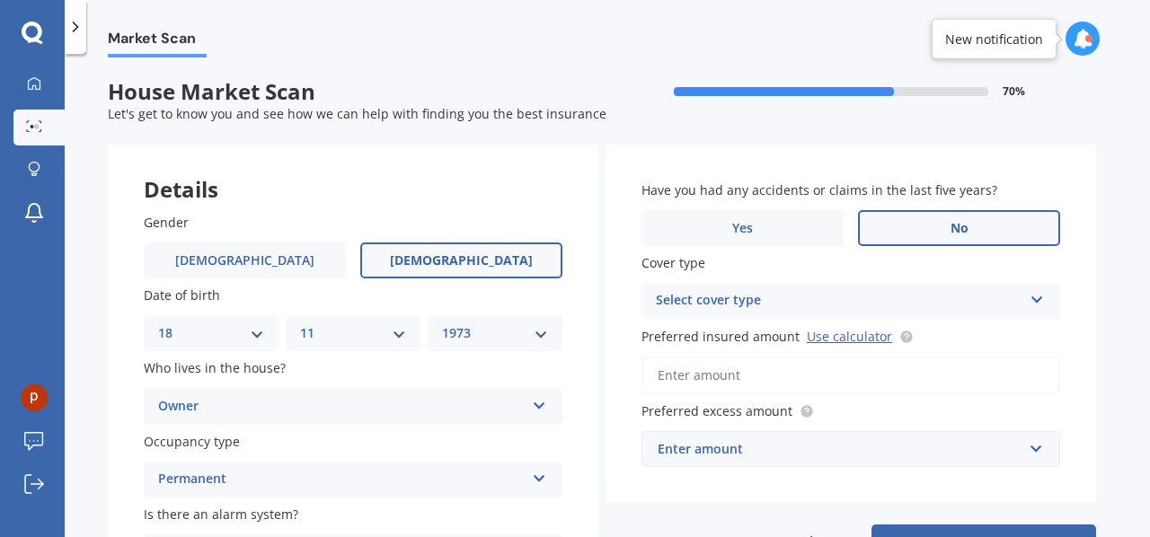
click at [993, 228] on label "No" at bounding box center [959, 228] width 202 height 36
click at [0, 0] on input "No" at bounding box center [0, 0] width 0 height 0
click at [1037, 299] on icon at bounding box center [1036, 296] width 15 height 13
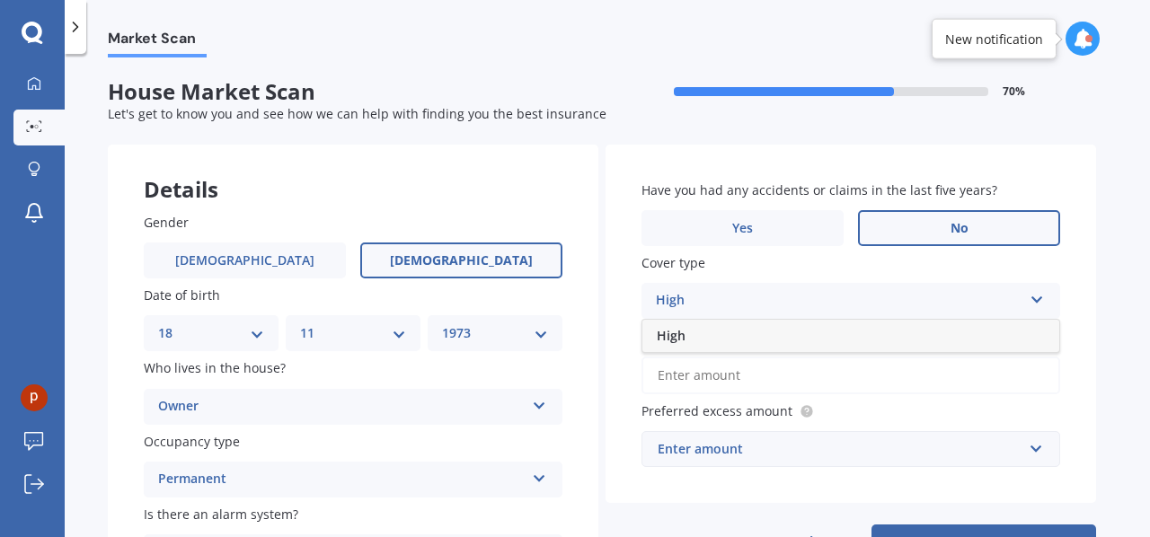
click at [1037, 299] on icon at bounding box center [1036, 296] width 15 height 13
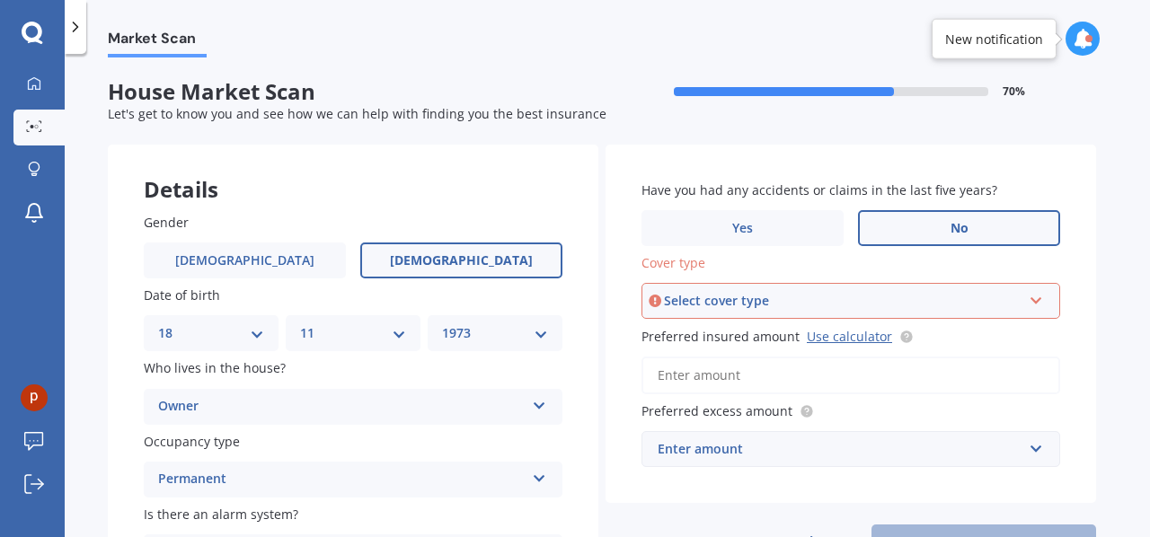
click at [1037, 299] on icon at bounding box center [1035, 297] width 15 height 13
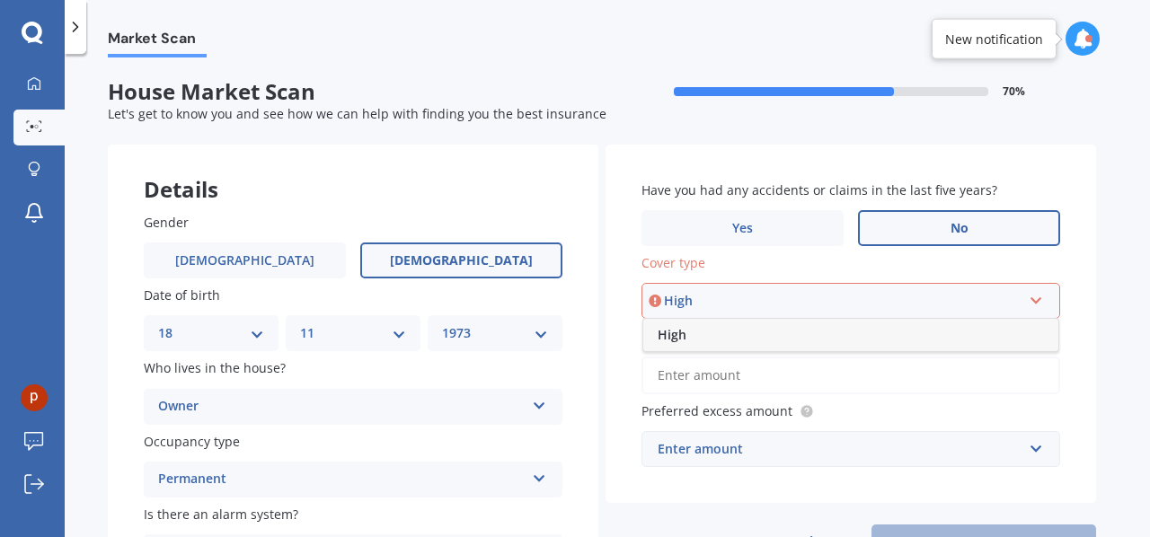
click at [808, 342] on div "High" at bounding box center [850, 335] width 415 height 32
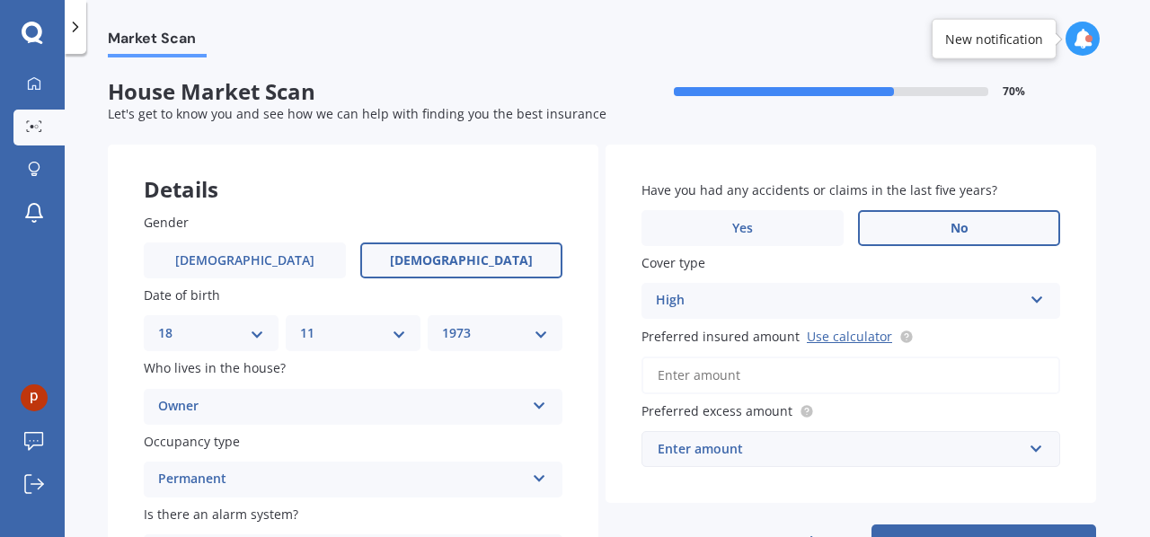
scroll to position [90, 0]
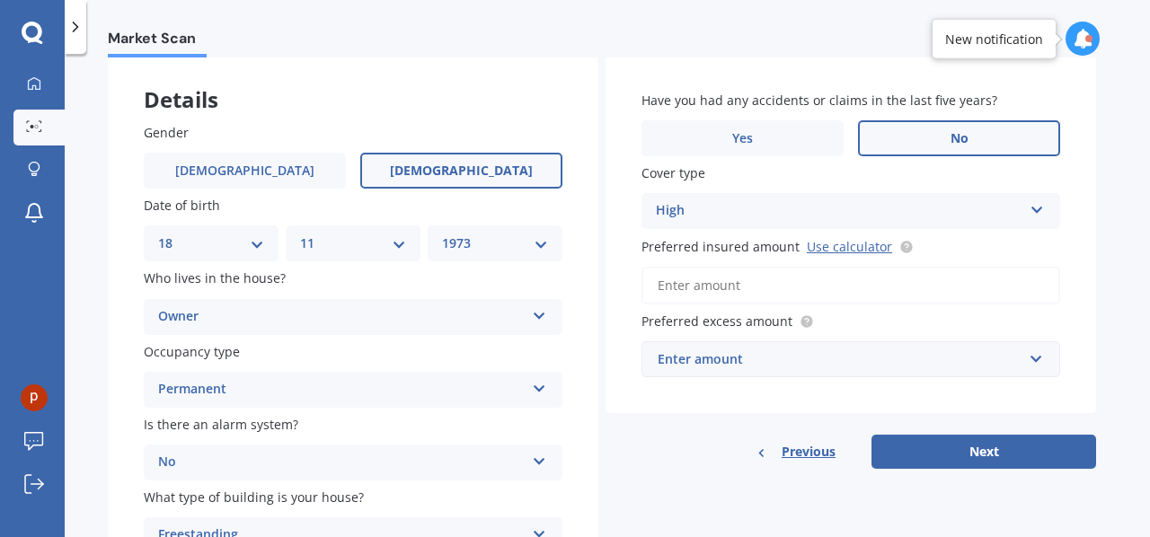
click at [787, 284] on input "Preferred insured amount Use calculator" at bounding box center [850, 286] width 419 height 38
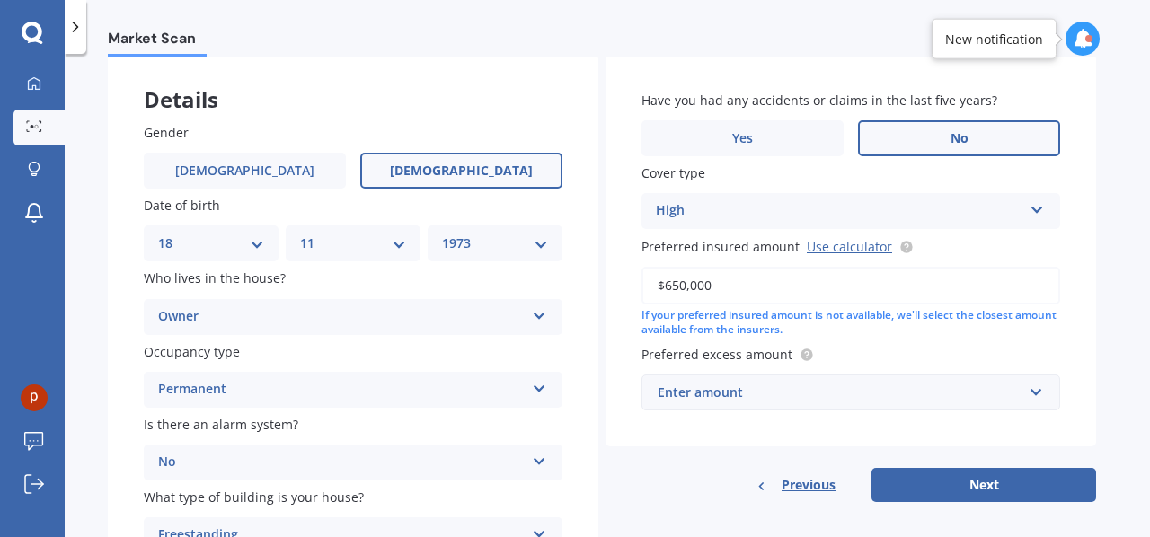
type input "$650,000"
click at [1110, 369] on div "Market Scan House Market Scan 70 % Let's get to know you and see how we can hel…" at bounding box center [607, 298] width 1085 height 483
click at [1031, 391] on input "text" at bounding box center [844, 392] width 402 height 34
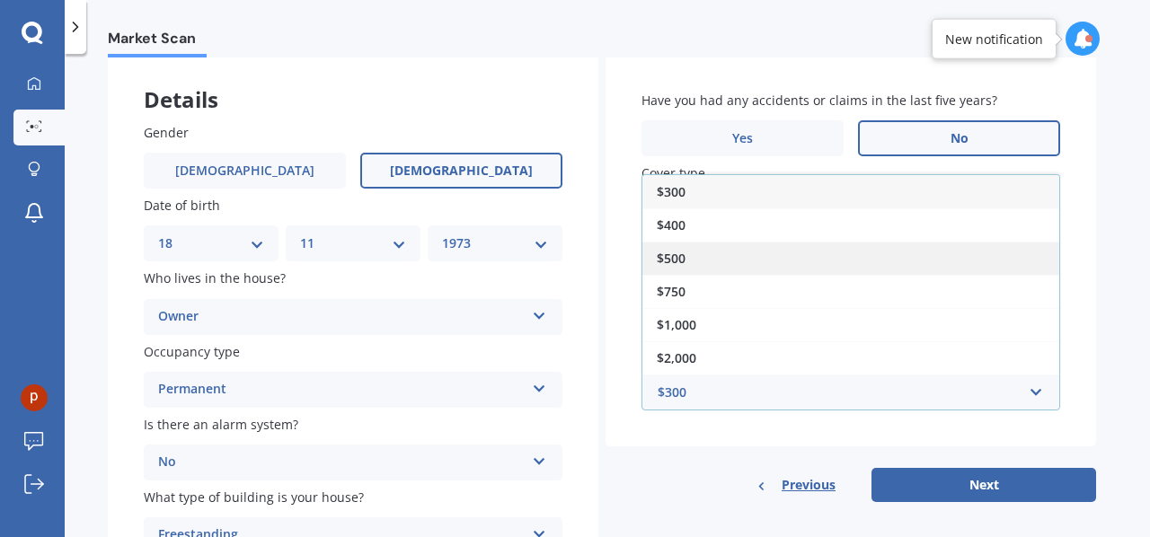
click at [726, 252] on div "$500" at bounding box center [850, 258] width 417 height 33
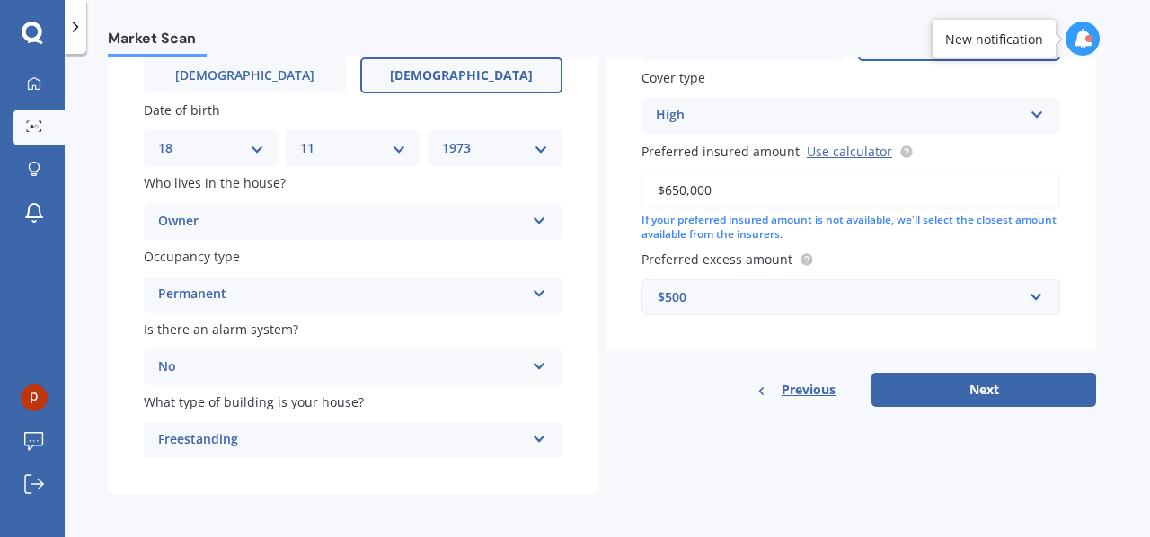
scroll to position [190, 0]
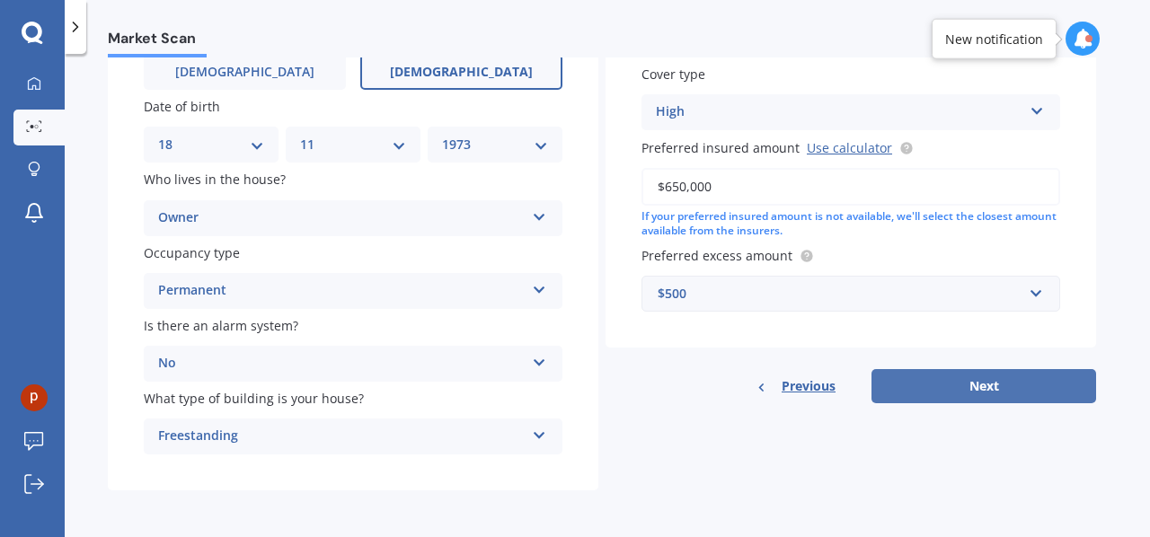
click at [975, 384] on button "Next" at bounding box center [983, 386] width 225 height 34
select select "18"
select select "11"
select select "1973"
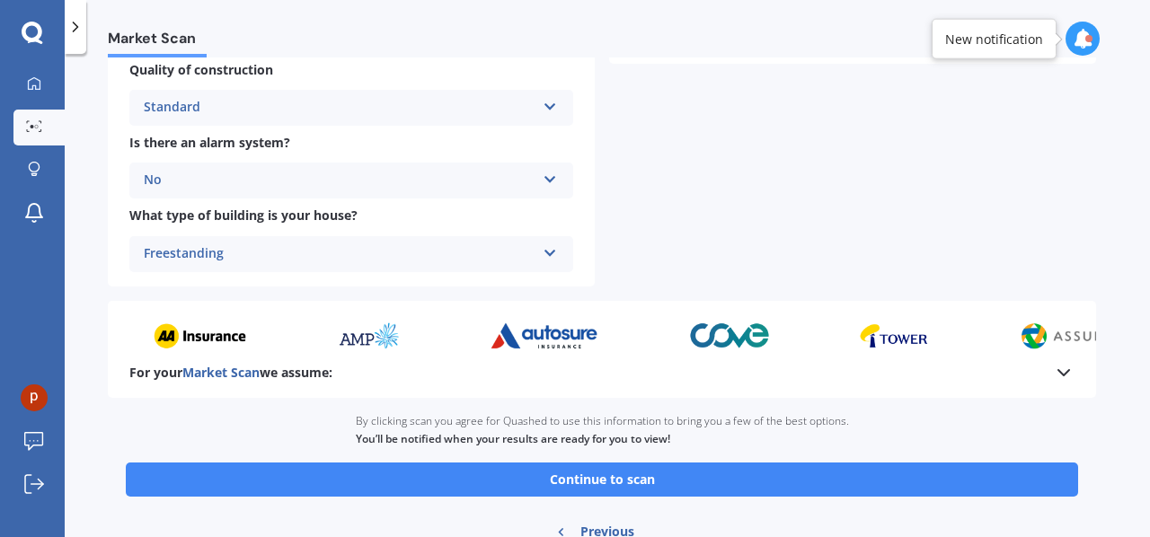
scroll to position [719, 0]
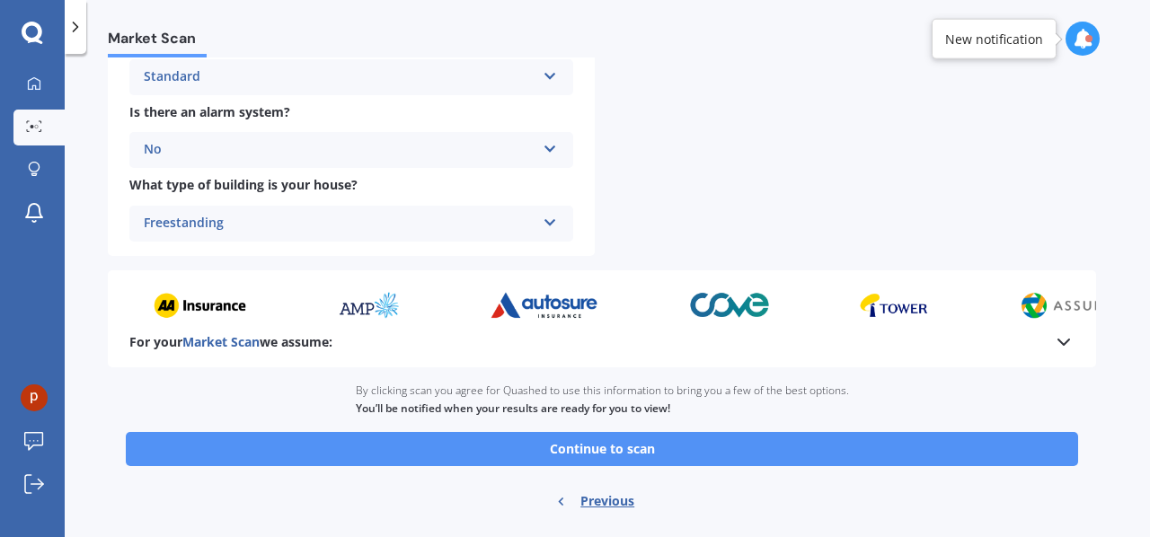
click at [609, 453] on button "Continue to scan" at bounding box center [602, 449] width 952 height 34
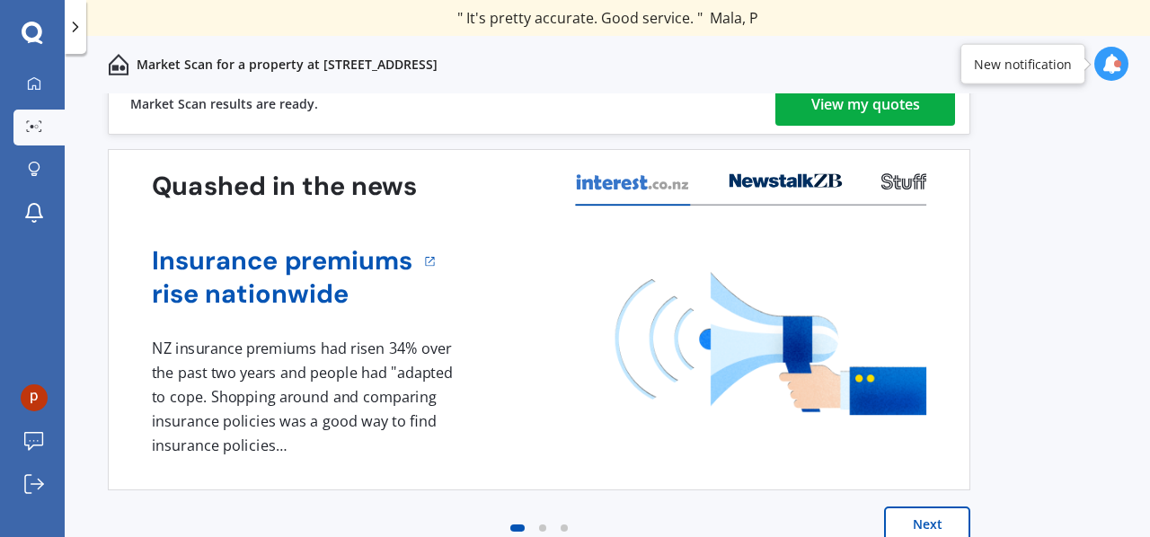
scroll to position [0, 0]
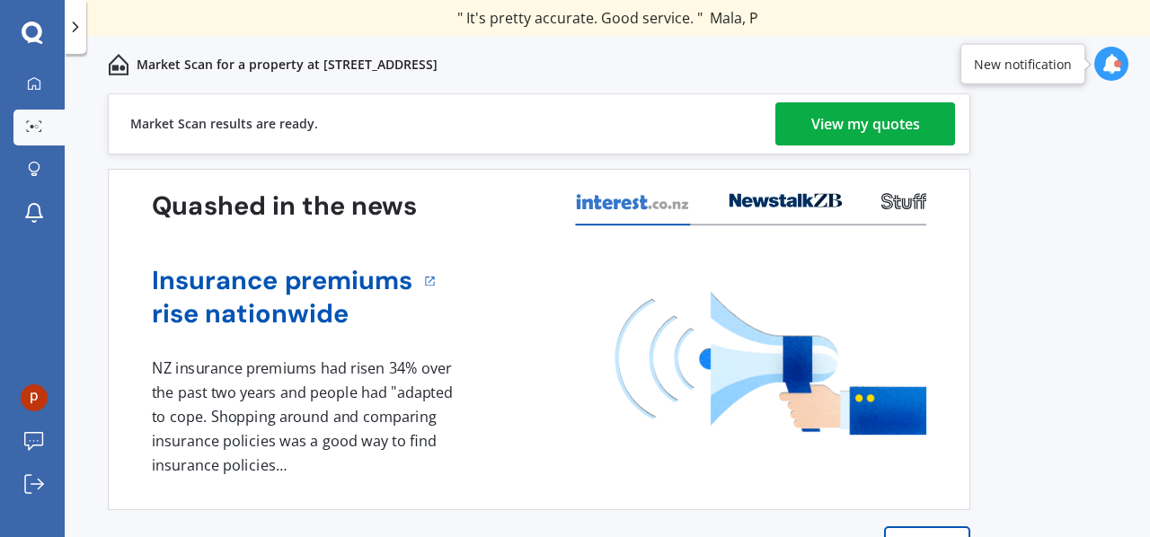
click at [860, 118] on div "View my quotes" at bounding box center [865, 123] width 109 height 43
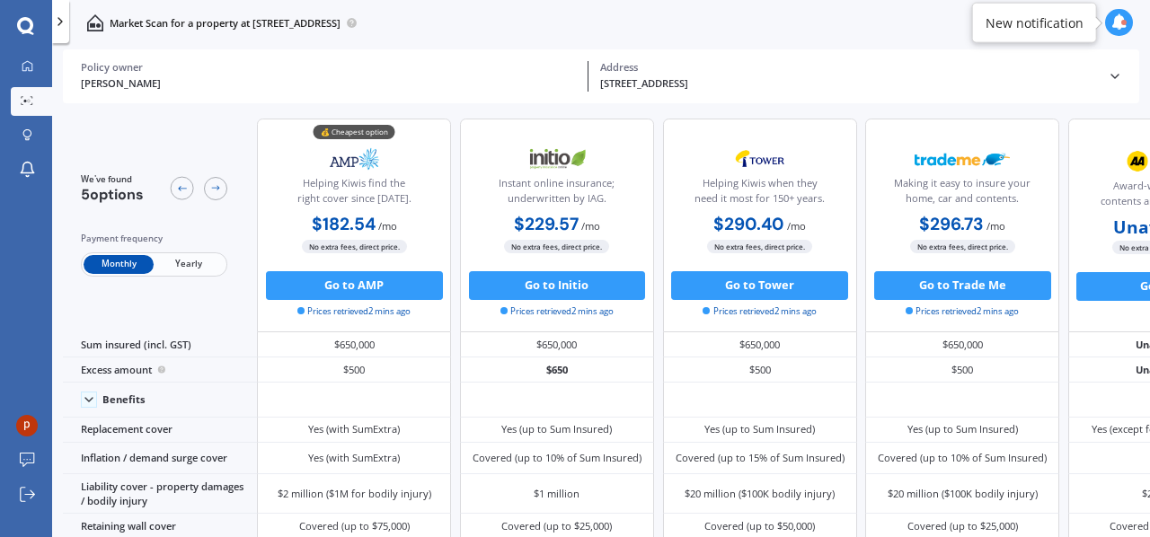
click at [58, 19] on icon at bounding box center [60, 21] width 14 height 14
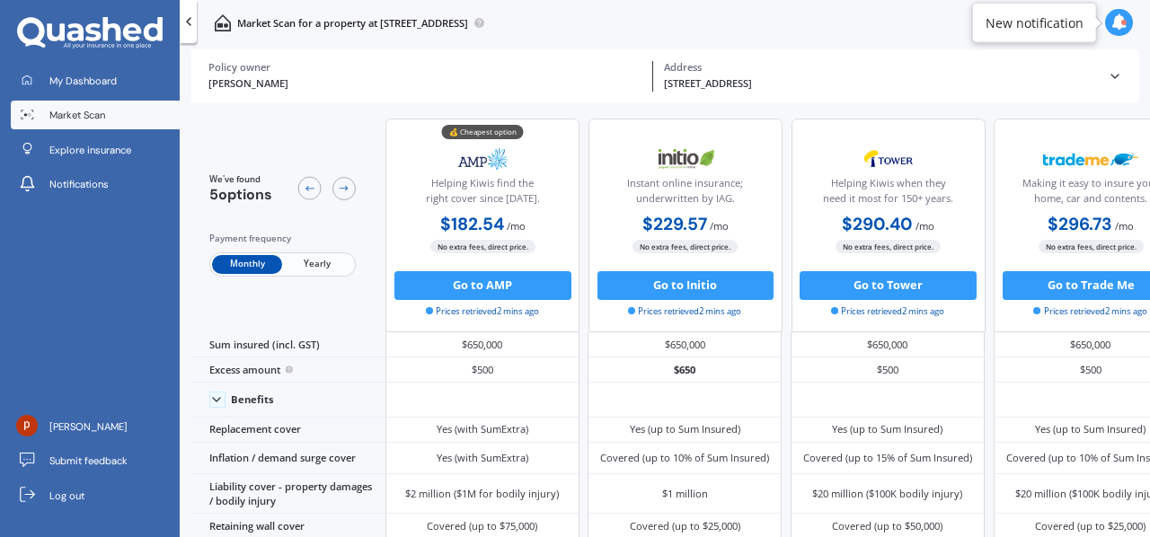
click at [187, 21] on polyline at bounding box center [189, 21] width 4 height 7
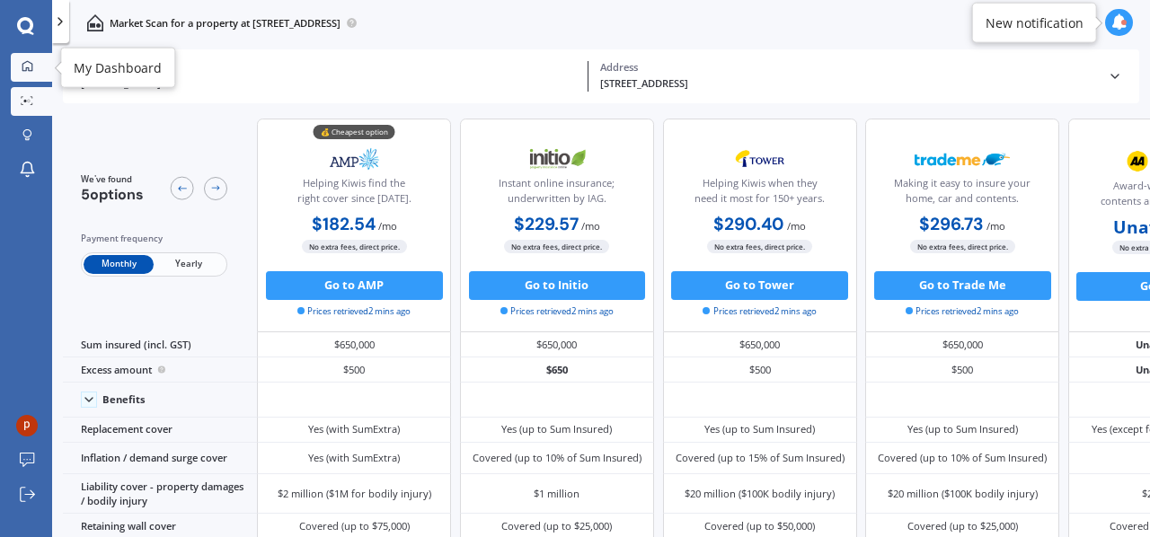
click at [30, 67] on icon at bounding box center [28, 66] width 12 height 12
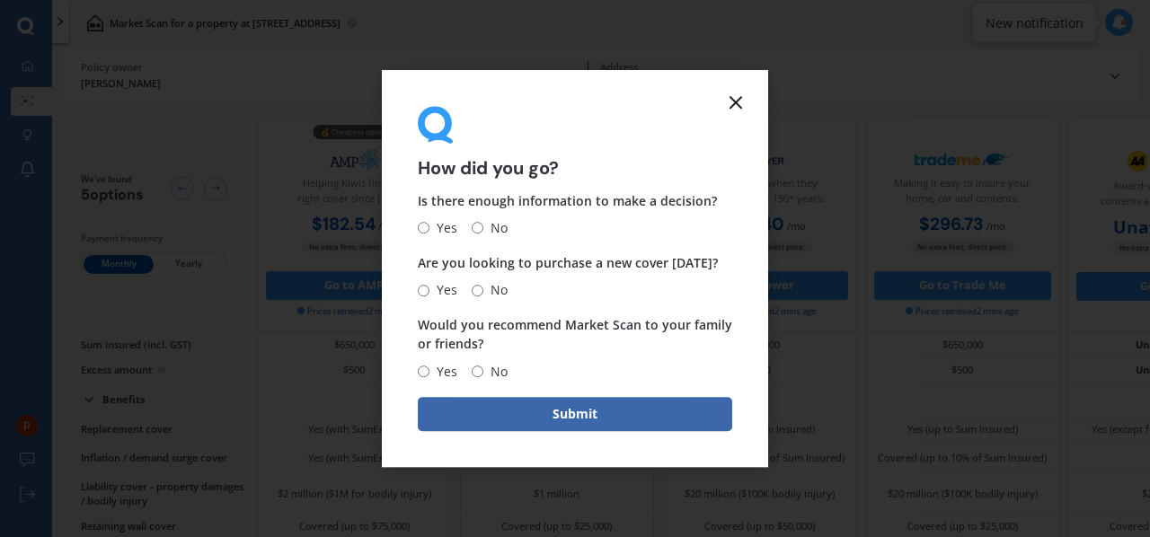
click at [737, 102] on line at bounding box center [735, 102] width 11 height 11
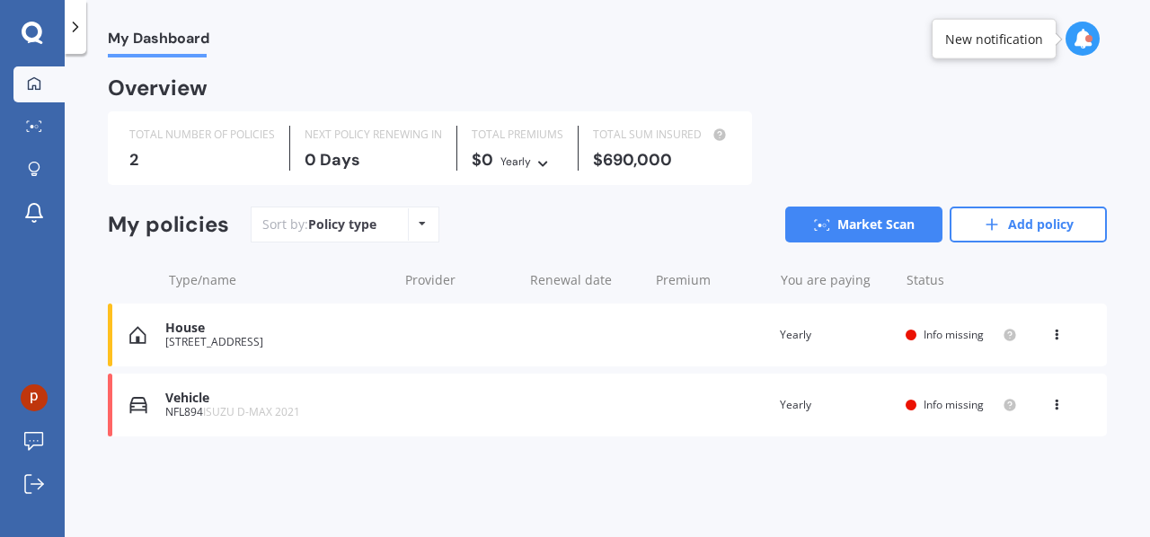
click at [1080, 142] on div "TOTAL NUMBER OF POLICIES 2 NEXT POLICY RENEWING [DATE] TOTAL PREMIUMS $0 Yearly…" at bounding box center [607, 148] width 999 height 74
click at [216, 398] on div "Vehicle" at bounding box center [276, 398] width 223 height 15
click at [1061, 409] on div "View option View policy Delete" at bounding box center [1058, 405] width 16 height 18
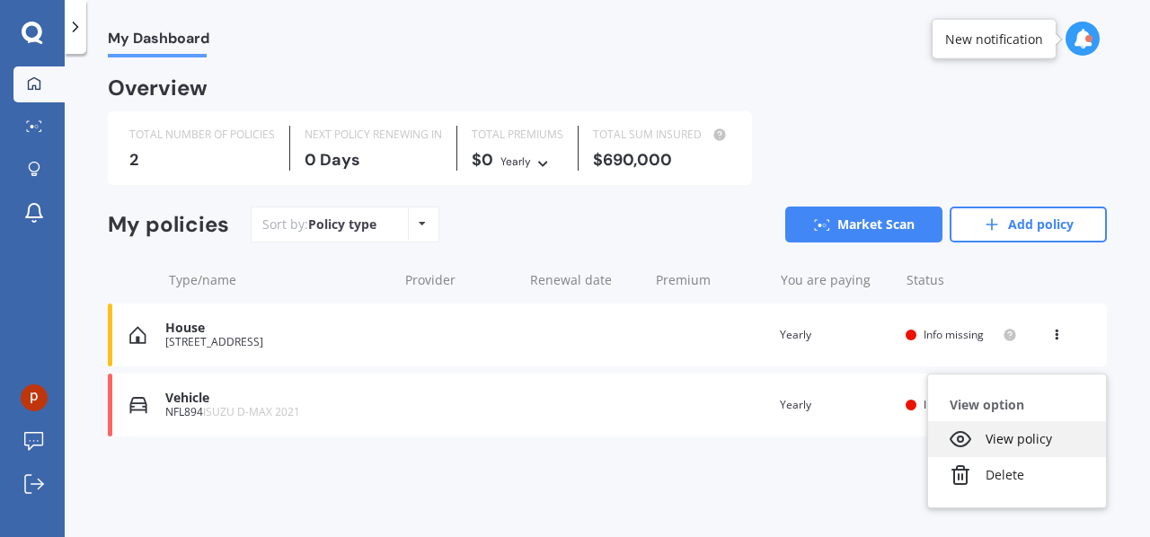
click at [999, 439] on div "View policy" at bounding box center [1017, 439] width 178 height 36
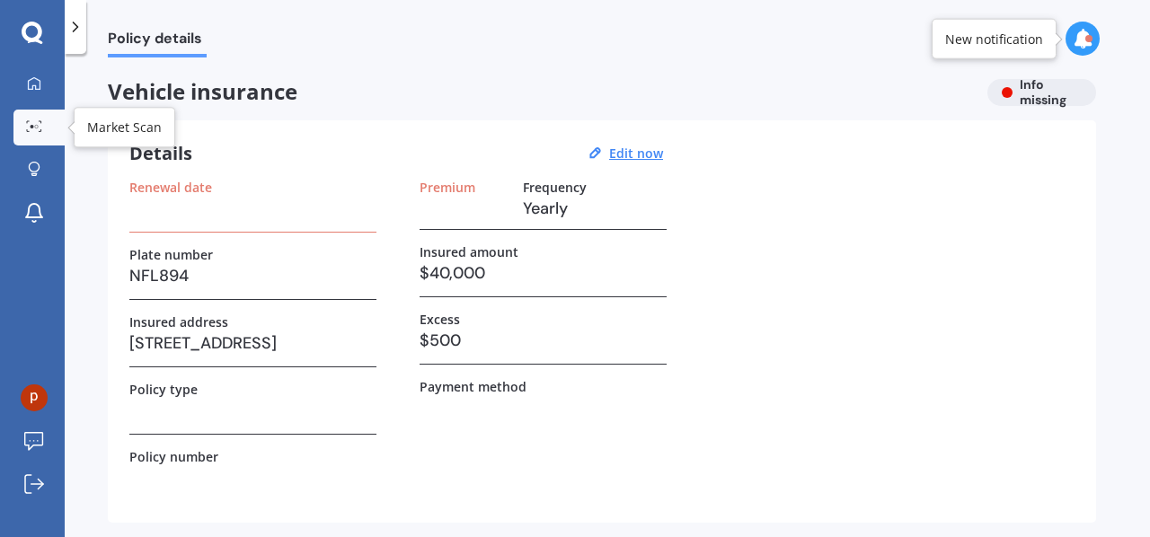
click at [24, 124] on div at bounding box center [34, 126] width 27 height 13
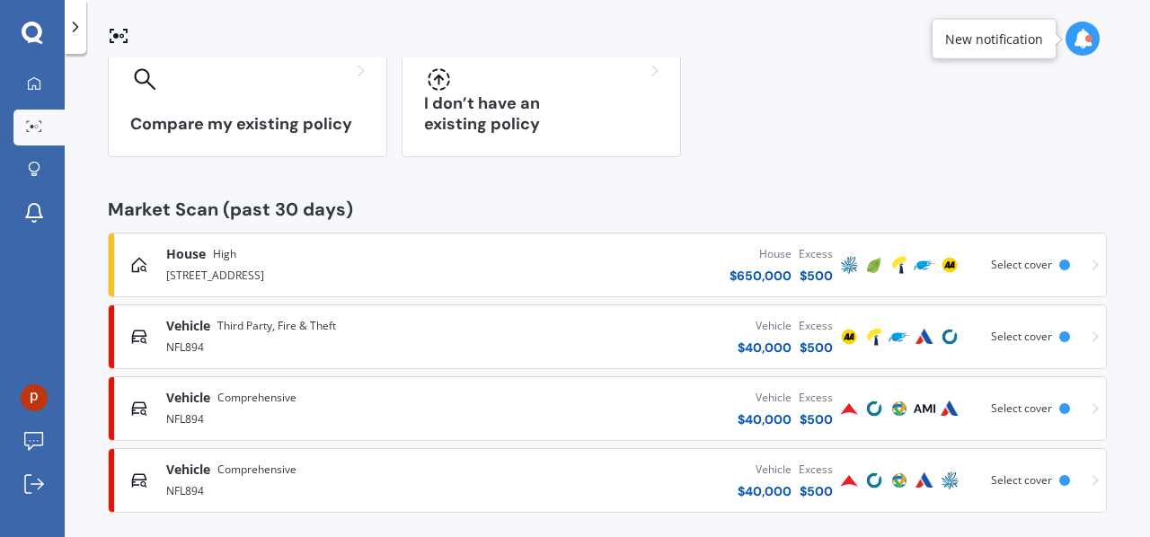
scroll to position [180, 0]
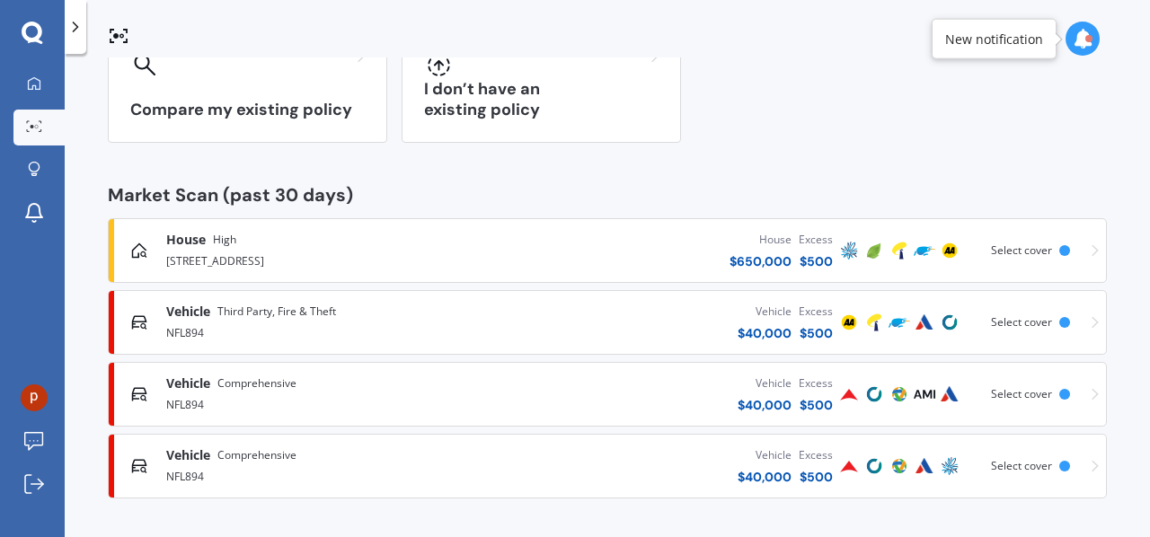
click at [1011, 324] on span "Select cover" at bounding box center [1021, 321] width 61 height 15
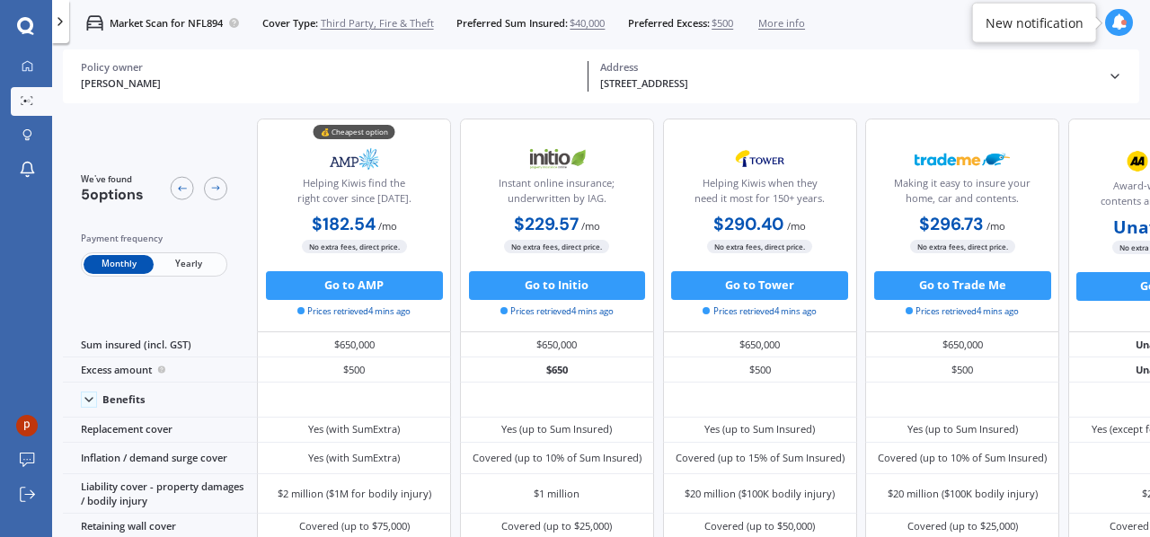
scroll to position [0, 0]
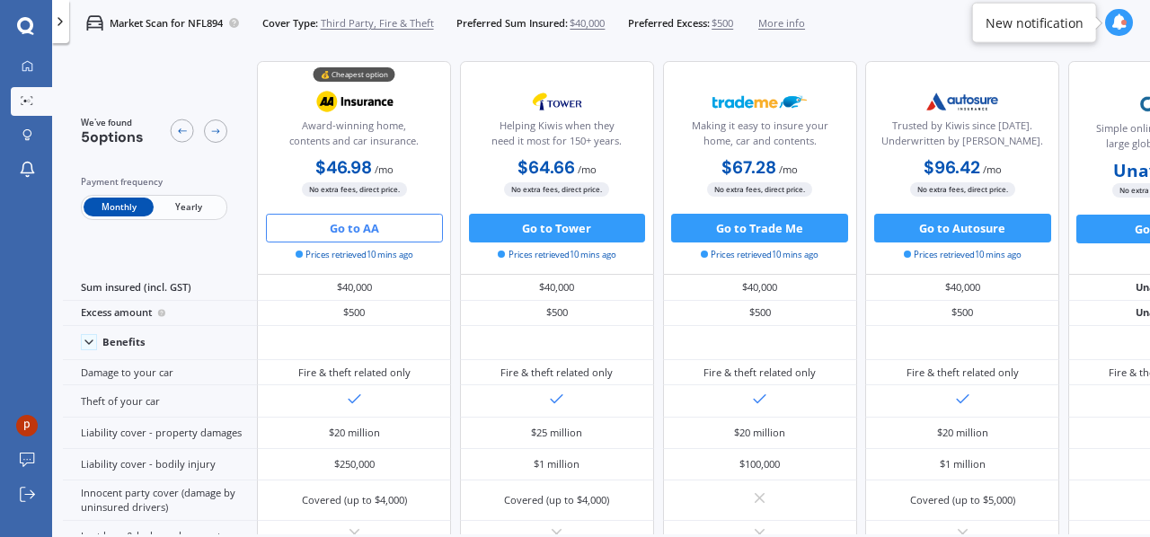
click at [355, 224] on button "Go to AA" at bounding box center [354, 228] width 177 height 29
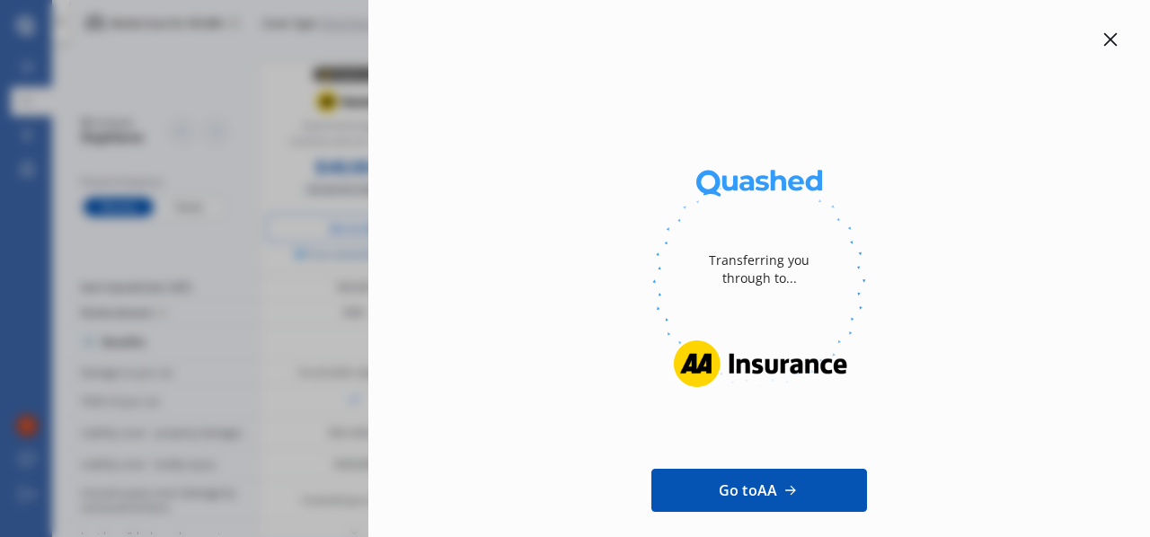
click at [1104, 42] on icon at bounding box center [1110, 39] width 13 height 13
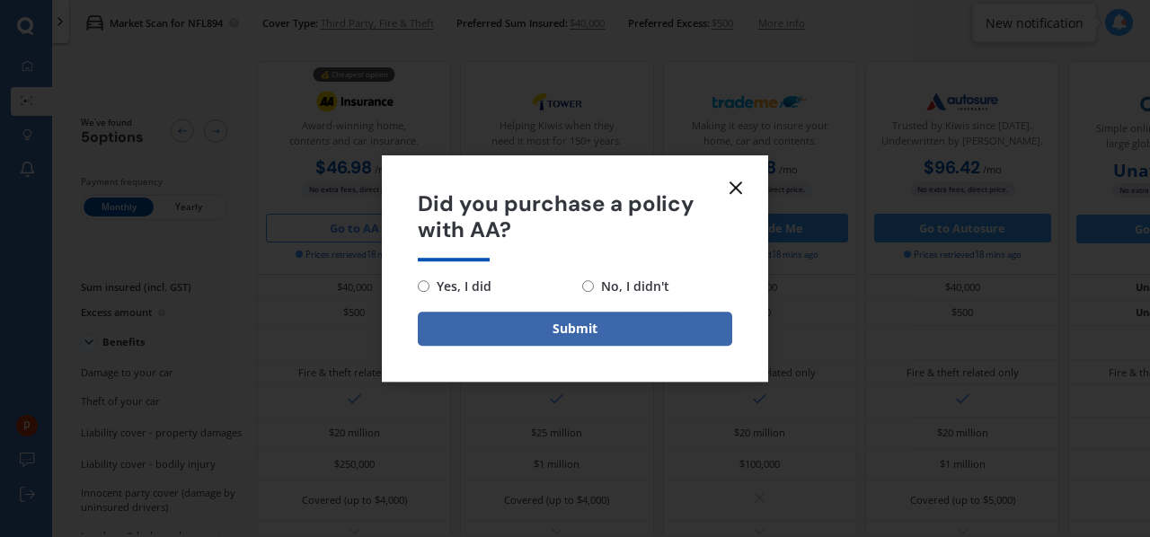
click at [738, 186] on icon at bounding box center [736, 188] width 22 height 22
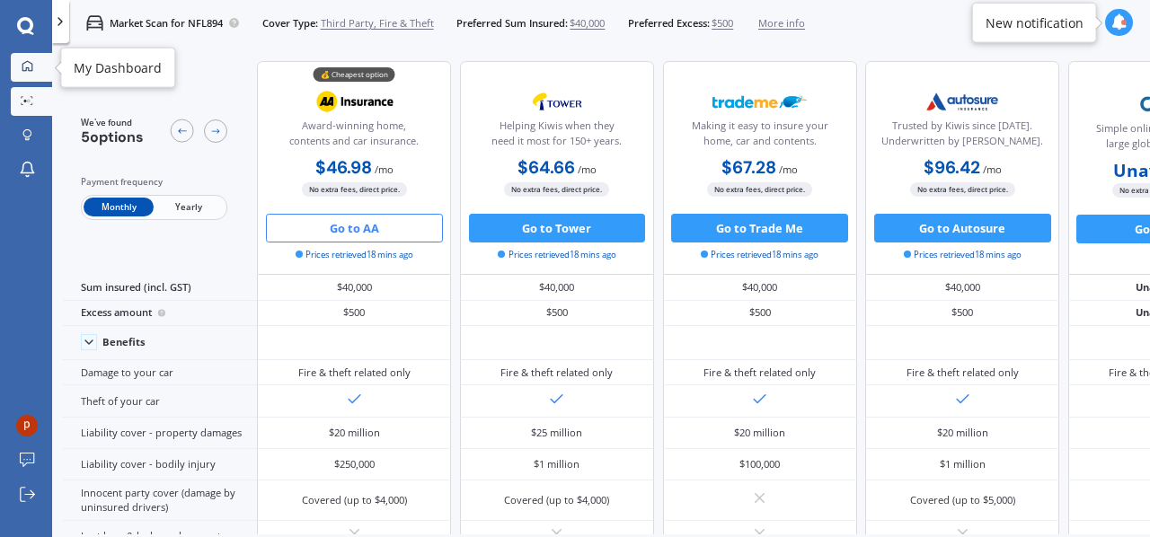
click at [26, 66] on icon at bounding box center [28, 66] width 12 height 12
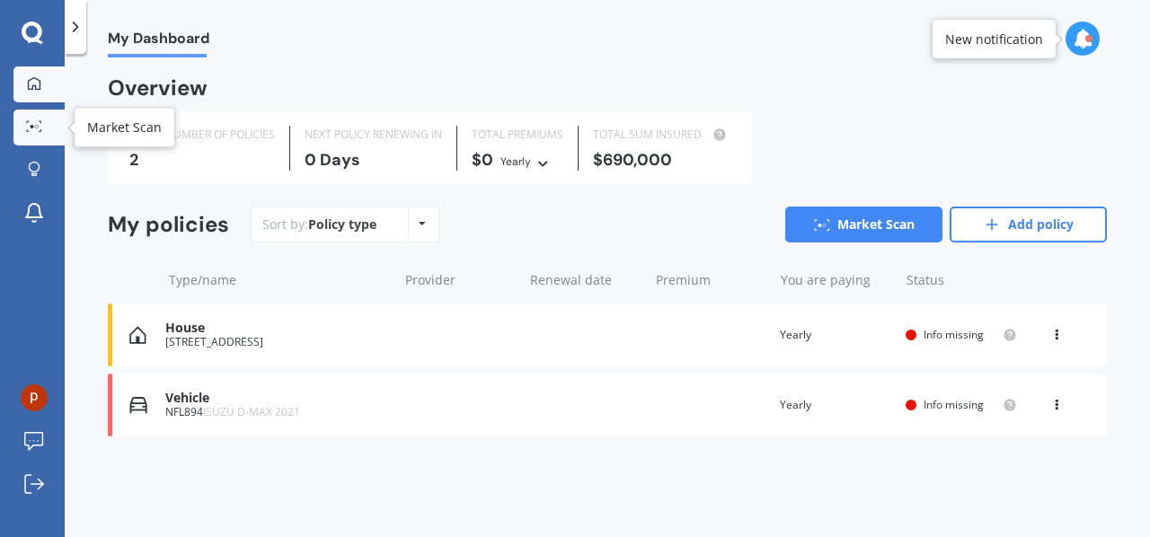
click at [39, 129] on icon at bounding box center [34, 126] width 16 height 12
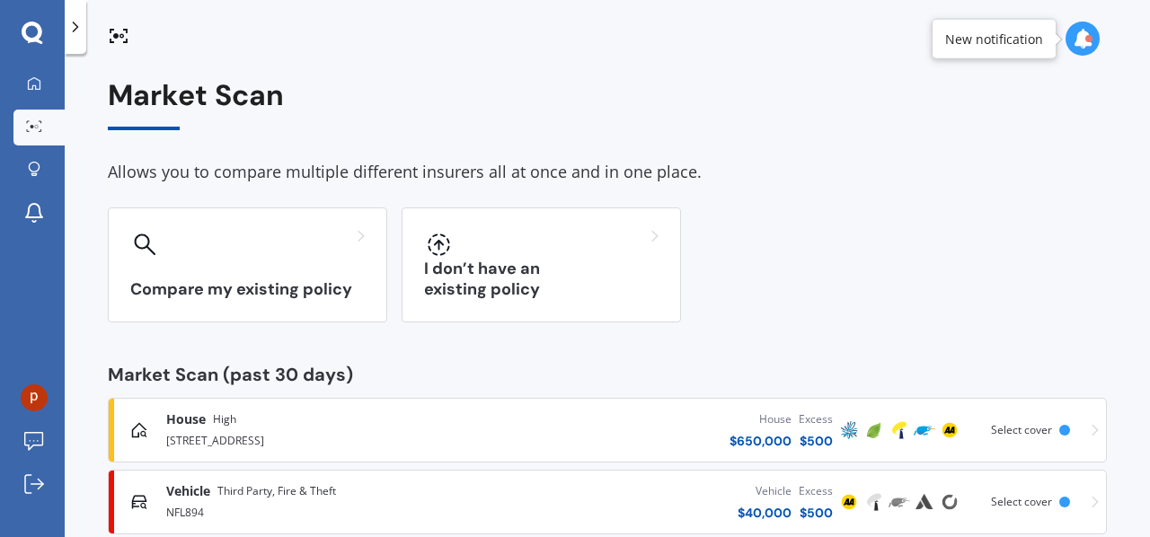
scroll to position [181, 0]
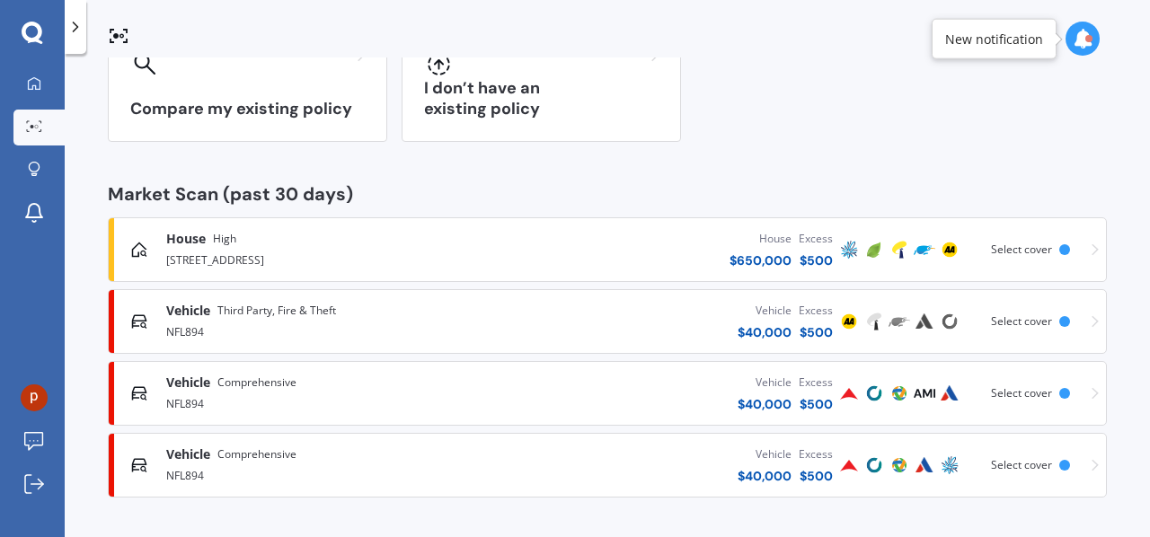
click at [1080, 248] on div "House [GEOGRAPHIC_DATA][STREET_ADDRESS] $ 650,000 Excess $ 500 Scanned 12 minut…" at bounding box center [607, 250] width 983 height 54
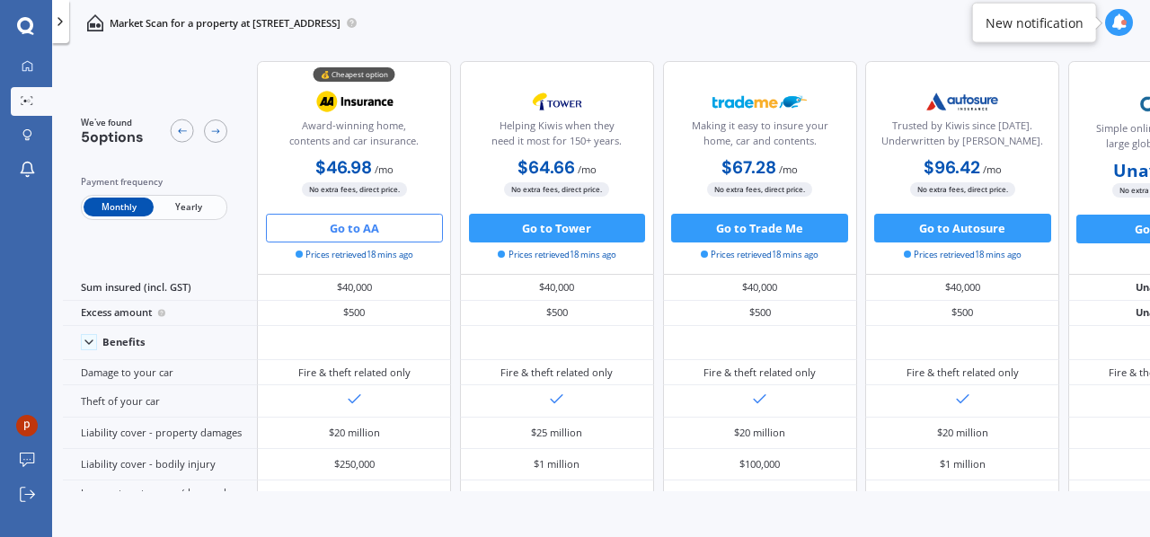
scroll to position [0, 0]
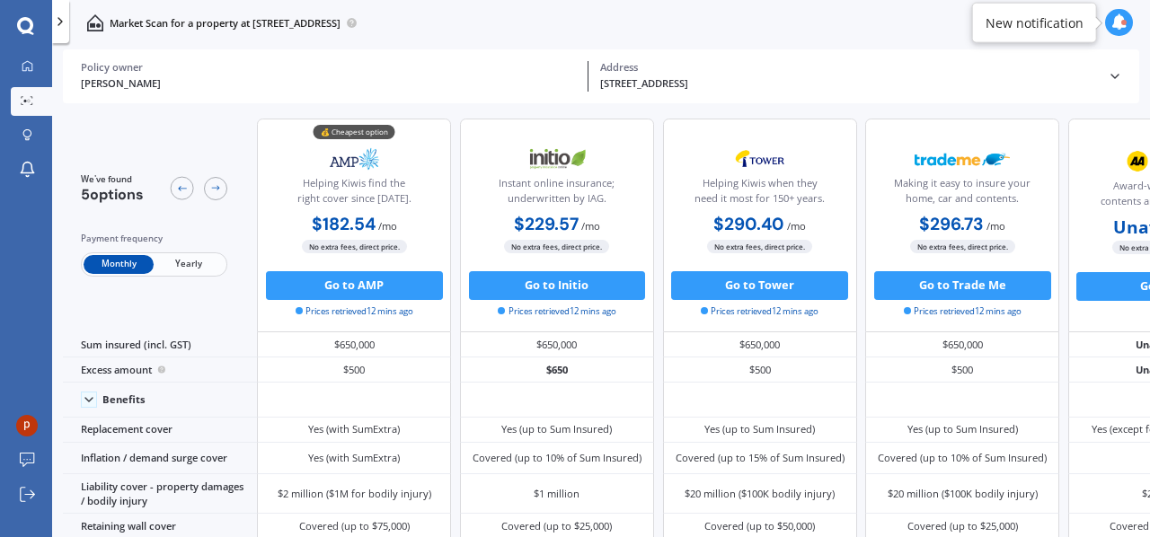
click at [23, 24] on icon at bounding box center [25, 26] width 17 height 18
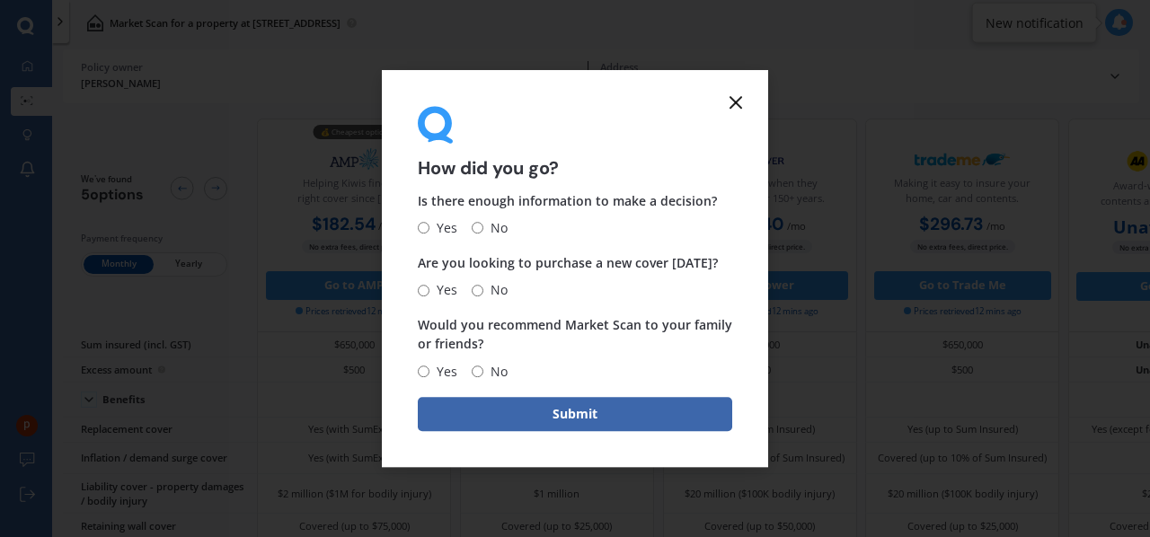
click at [738, 101] on icon at bounding box center [736, 103] width 22 height 22
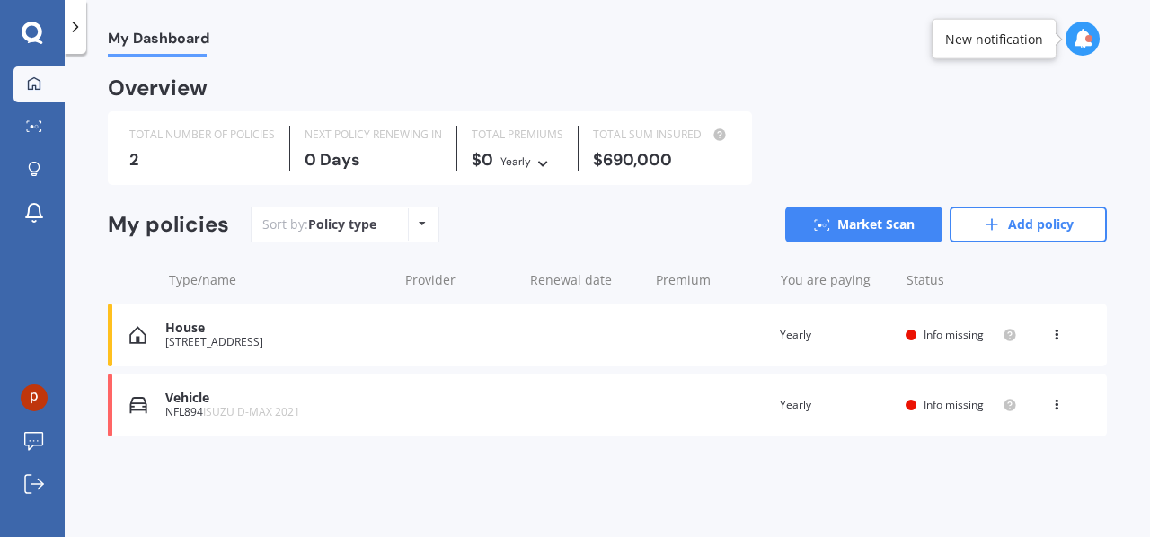
click at [941, 337] on span "Info missing" at bounding box center [953, 334] width 60 height 15
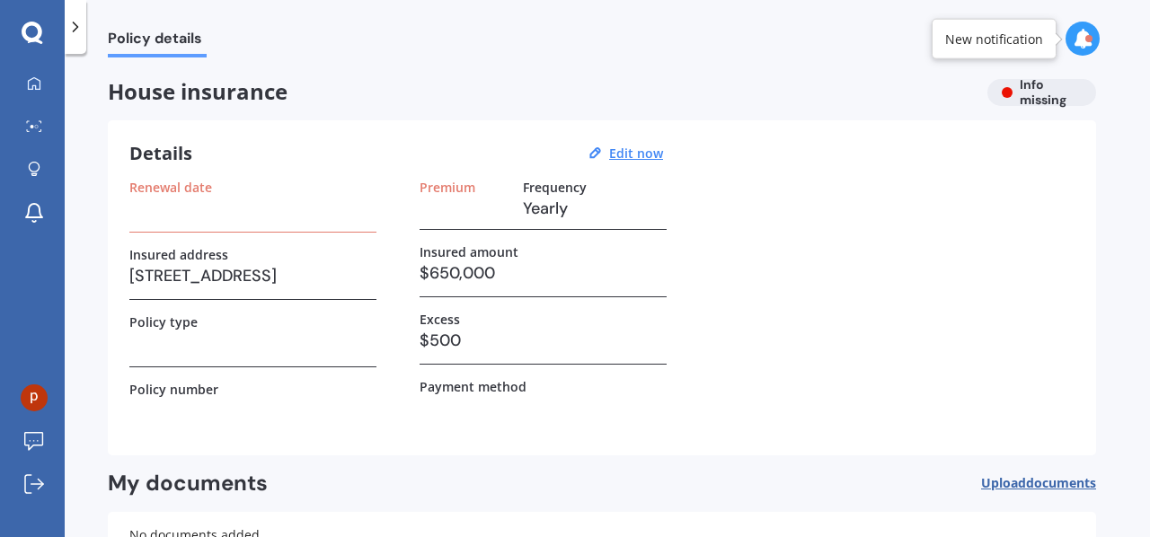
click at [503, 212] on h3 at bounding box center [463, 208] width 89 height 27
click at [534, 200] on h3 "Yearly" at bounding box center [595, 208] width 144 height 27
click at [625, 152] on u "Edit now" at bounding box center [636, 153] width 54 height 17
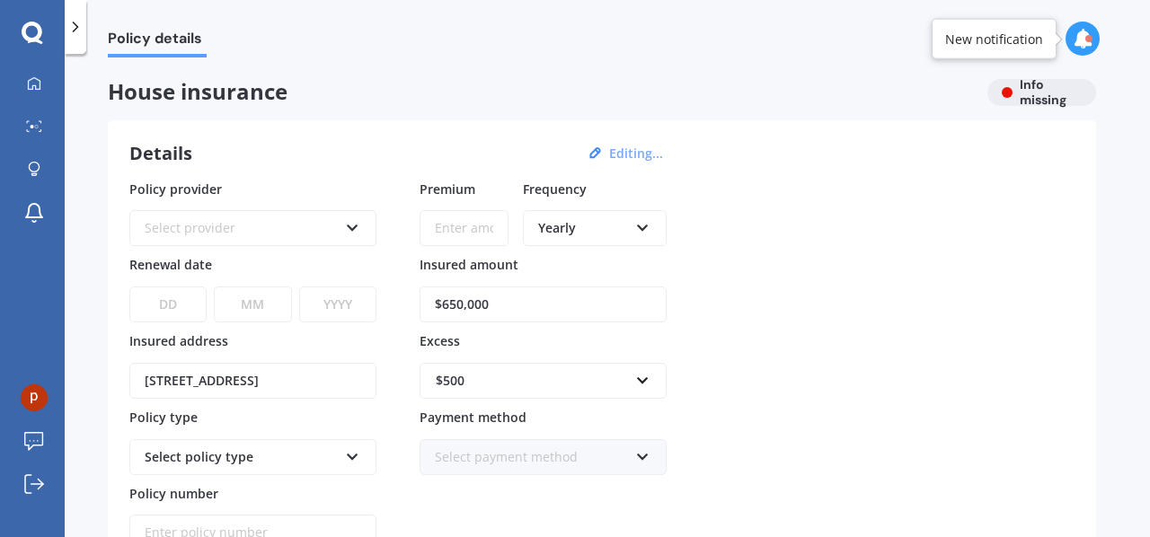
click at [350, 221] on icon at bounding box center [352, 224] width 15 height 13
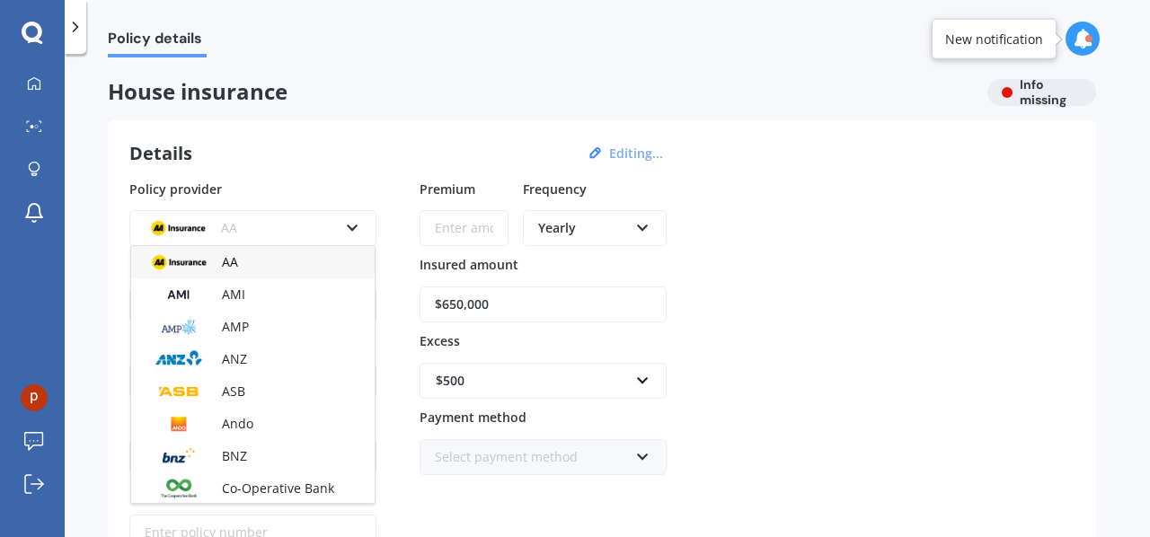
click at [346, 137] on div "Details Editing... Policy provider AA AA AMI AMP ANZ ASB Ando BNZ Co-Operative …" at bounding box center [602, 382] width 988 height 525
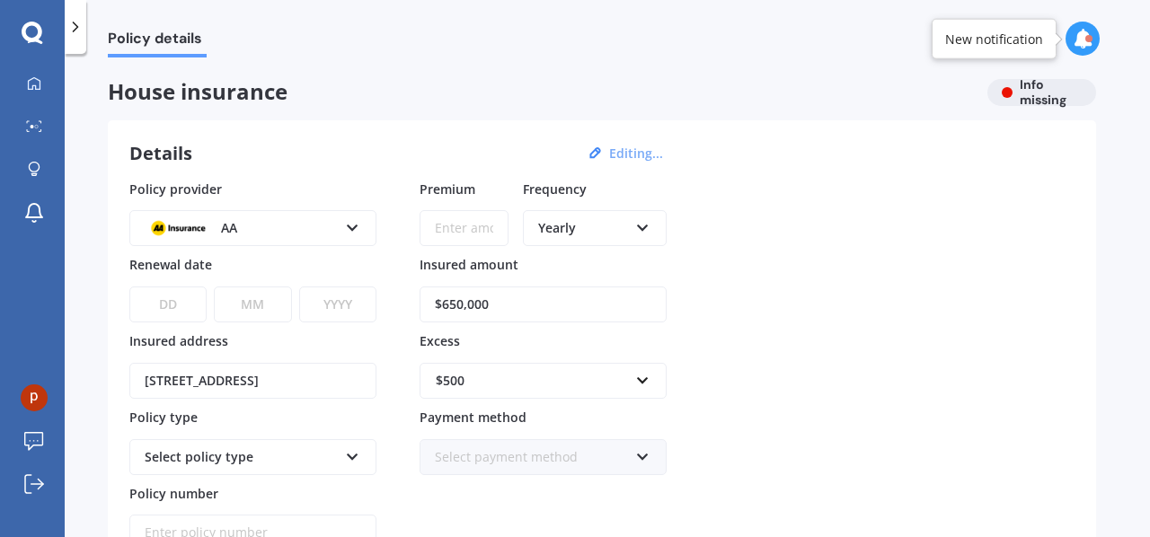
click at [649, 224] on icon at bounding box center [642, 224] width 15 height 13
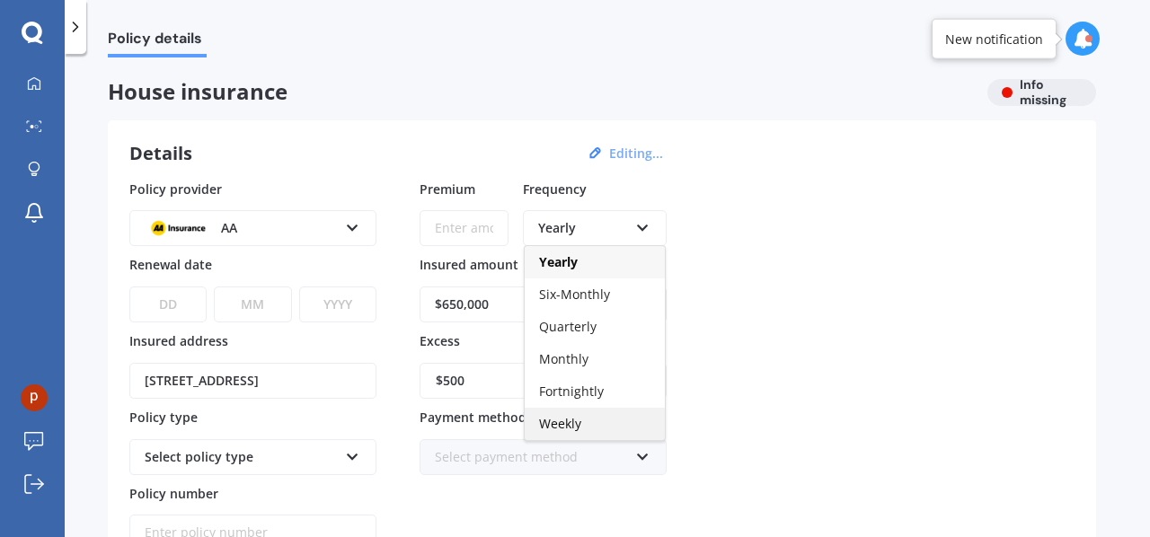
click at [587, 426] on div "Weekly" at bounding box center [595, 424] width 140 height 32
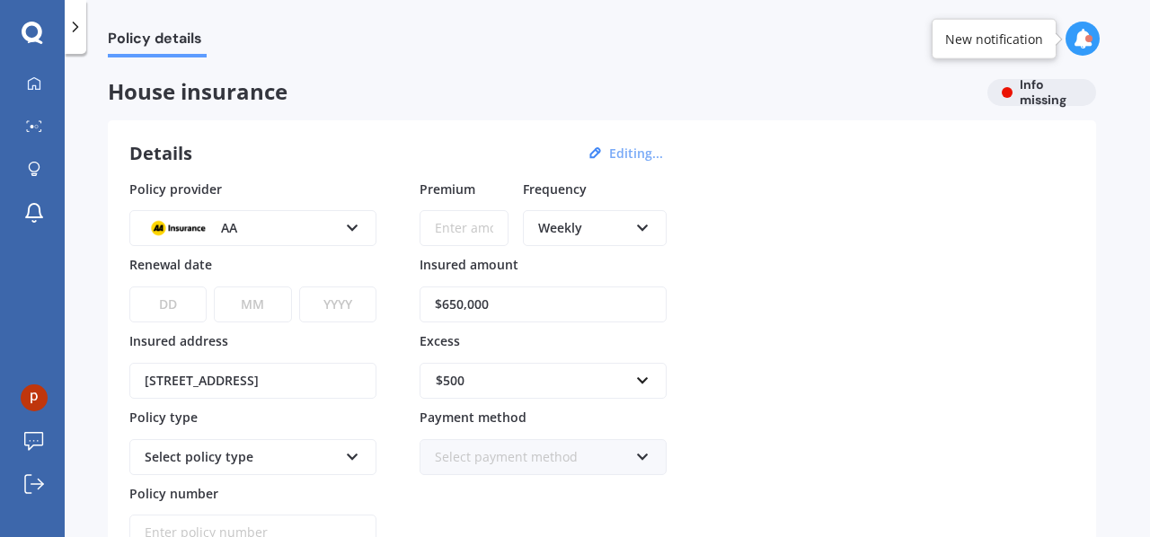
click at [714, 302] on div "Policy provider AA AA AMI AMP ANZ ASB Ando BNZ Co-Operative Bank FMG Initio Kiw…" at bounding box center [601, 366] width 945 height 372
click at [185, 302] on select "DD 01 02 03 04 05 06 07 08 09 10 11 12 13 14 15 16 17 18 19 20 21 22 23 24 25 2…" at bounding box center [167, 305] width 77 height 36
select select "05"
click at [129, 287] on select "DD 01 02 03 04 05 06 07 08 09 10 11 12 13 14 15 16 17 18 19 20 21 22 23 24 25 2…" at bounding box center [167, 305] width 77 height 36
click at [271, 301] on select "MM 01 02 03 04 05 06 07 08 09 10 11 12" at bounding box center [252, 305] width 77 height 36
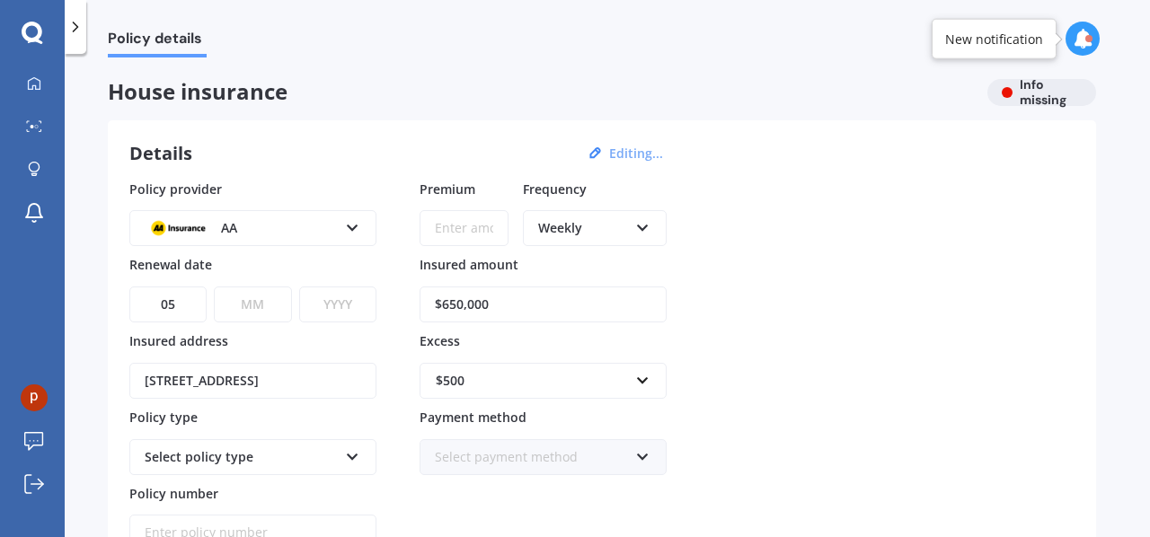
select select "09"
click at [214, 287] on select "MM 01 02 03 04 05 06 07 08 09 10 11 12" at bounding box center [252, 305] width 77 height 36
click at [356, 299] on select "YYYY 2027 2026 2025 2024 2023 2022 2021 2020 2019 2018 2017 2016 2015 2014 2013…" at bounding box center [337, 305] width 77 height 36
select select "2025"
click at [299, 287] on select "YYYY 2027 2026 2025 2024 2023 2022 2021 2020 2019 2018 2017 2016 2015 2014 2013…" at bounding box center [337, 305] width 77 height 36
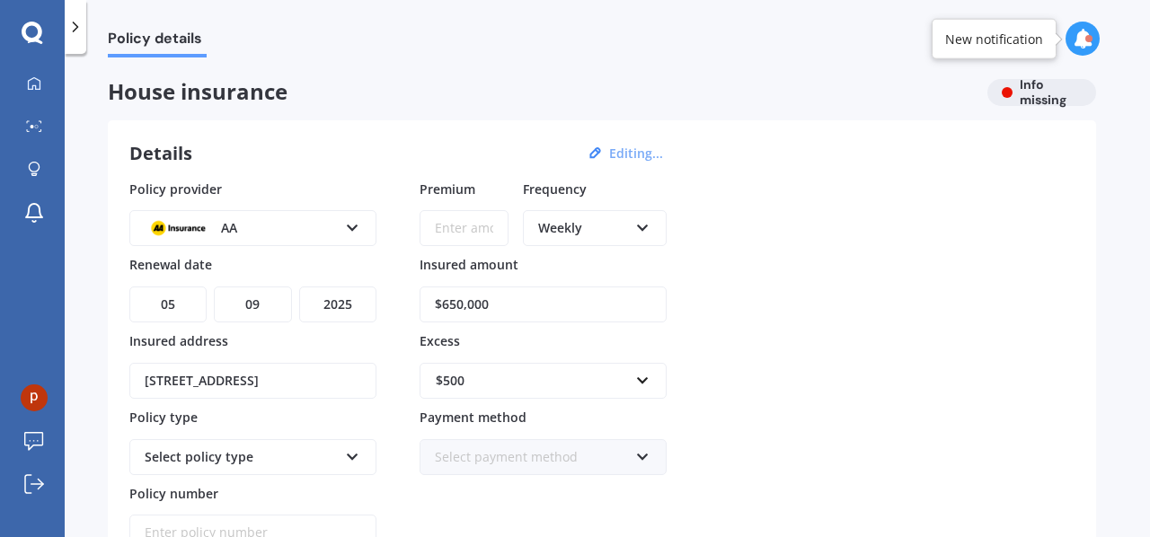
click at [776, 330] on div "Policy provider AA AA AMI AMP ANZ ASB Ando BNZ Co-Operative Bank FMG Initio Kiw…" at bounding box center [601, 366] width 945 height 372
click at [643, 224] on icon at bounding box center [642, 224] width 15 height 13
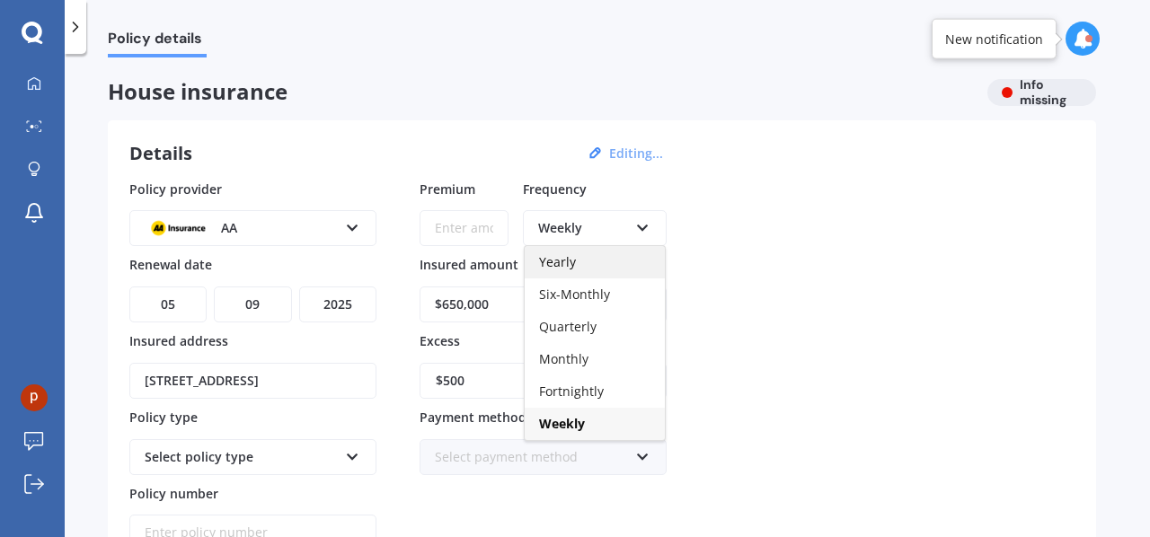
click at [586, 258] on div "Yearly" at bounding box center [595, 262] width 140 height 32
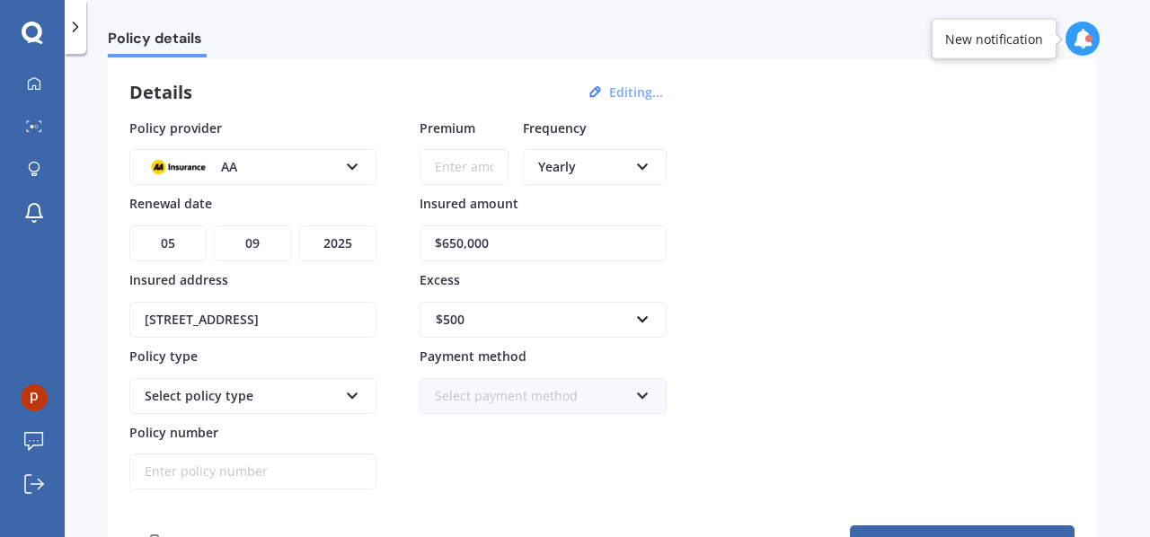
scroll to position [180, 0]
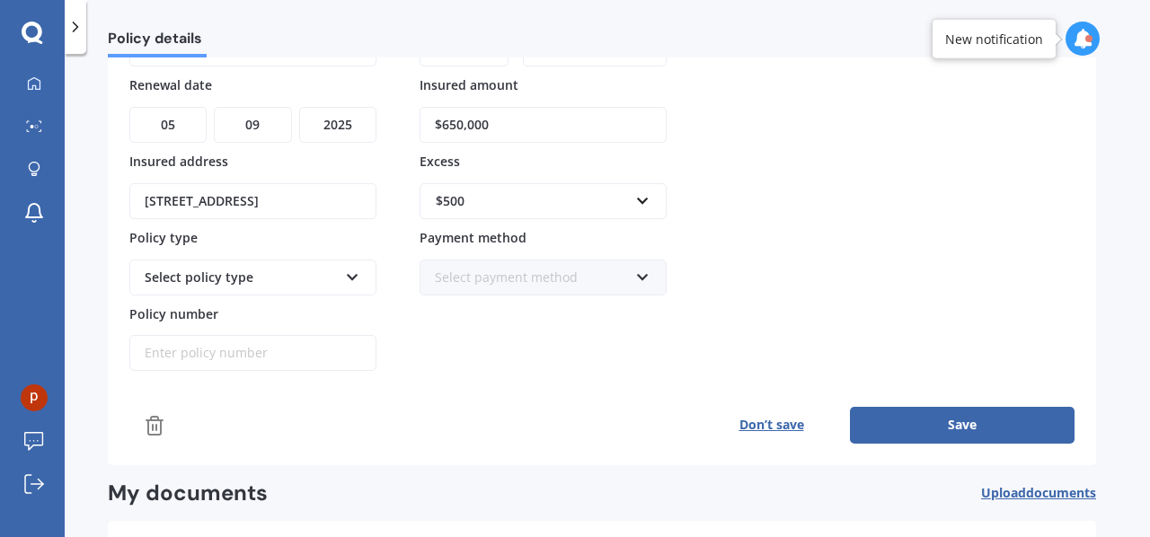
click at [351, 269] on icon at bounding box center [352, 274] width 15 height 13
click at [318, 313] on div "Home Insurance Policy" at bounding box center [252, 312] width 243 height 32
click at [887, 418] on button "Save" at bounding box center [962, 425] width 225 height 36
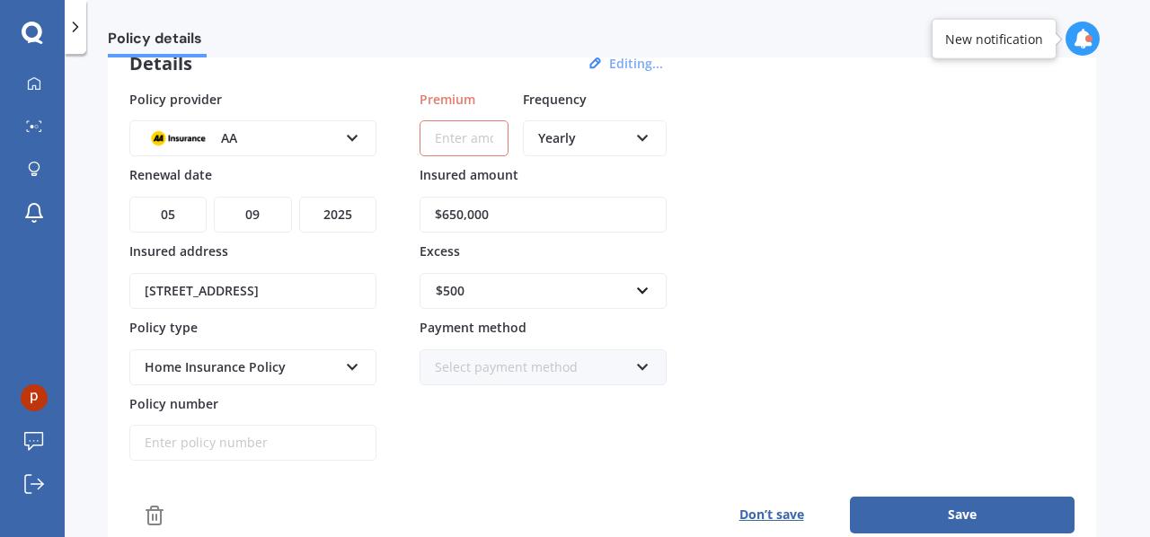
scroll to position [0, 0]
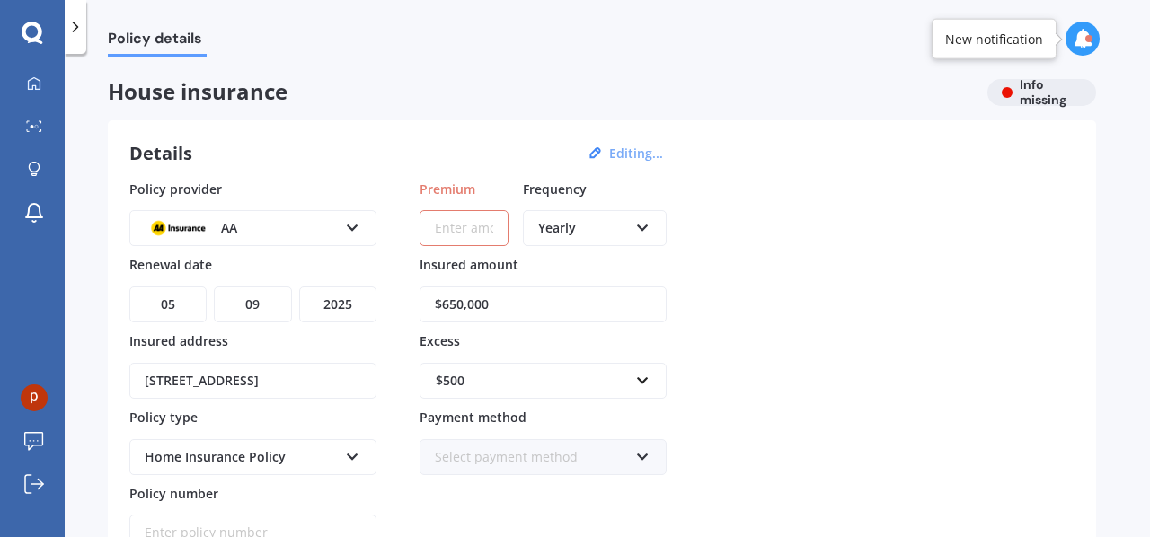
click at [36, 33] on icon at bounding box center [33, 33] width 22 height 23
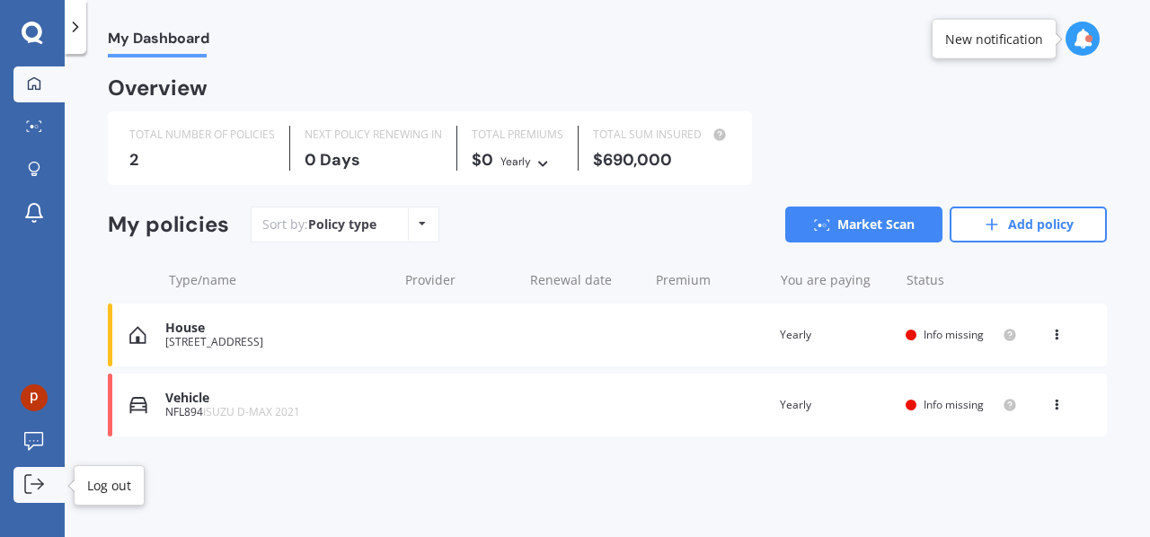
click at [34, 481] on icon at bounding box center [34, 484] width 20 height 20
